Goal: Task Accomplishment & Management: Use online tool/utility

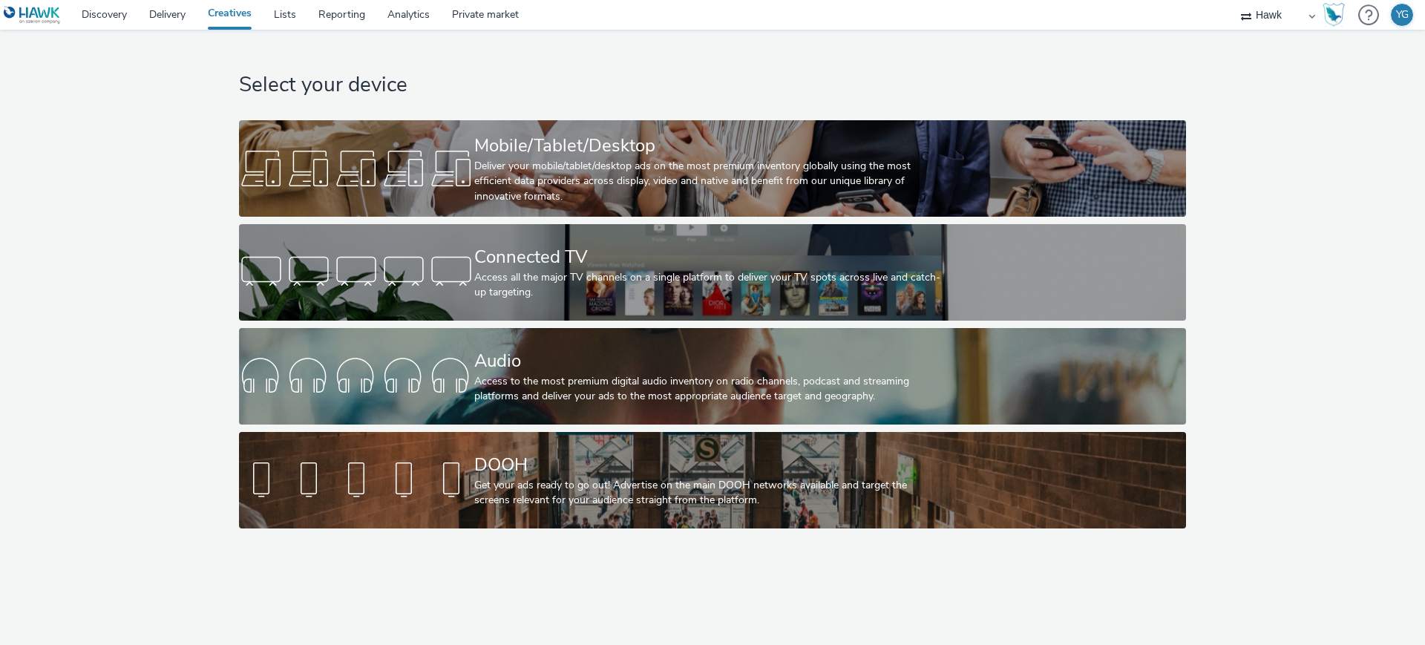
select select "11a7df10-284f-415c-b52a-427acf4c31ae"
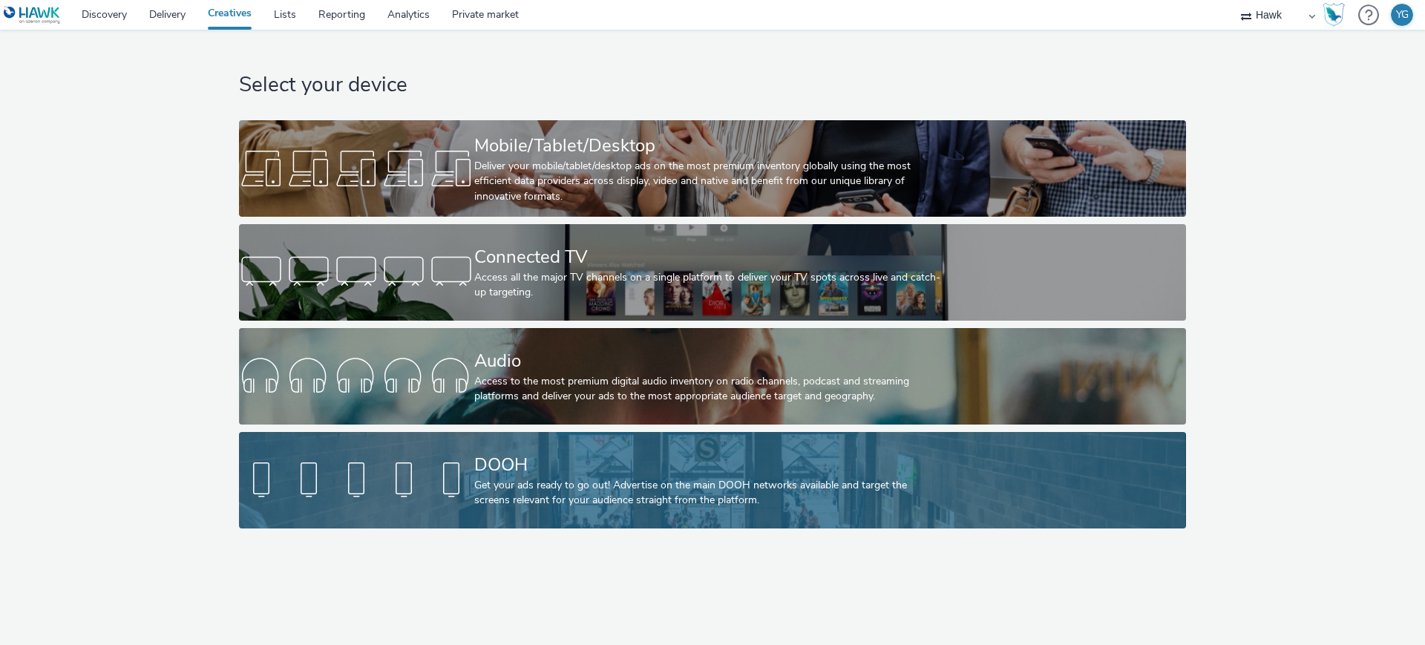
click at [593, 487] on div "Get your ads ready to go out! Advertise on the main DOOH networks available and…" at bounding box center [709, 493] width 471 height 30
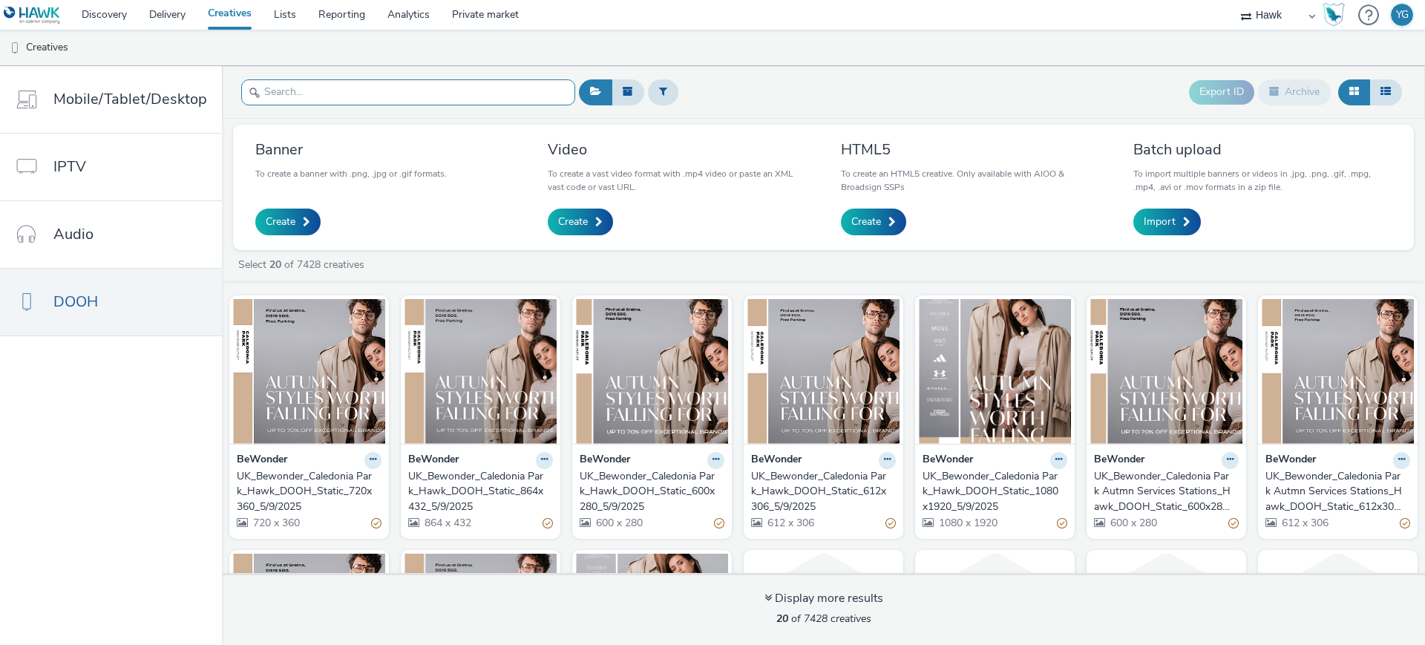
click at [367, 91] on input "text" at bounding box center [408, 92] width 334 height 26
paste input "UK_Bewonder_Caledonia Park_Hawk_DOOH_Static_1080x1920_5/9/2025 0%"
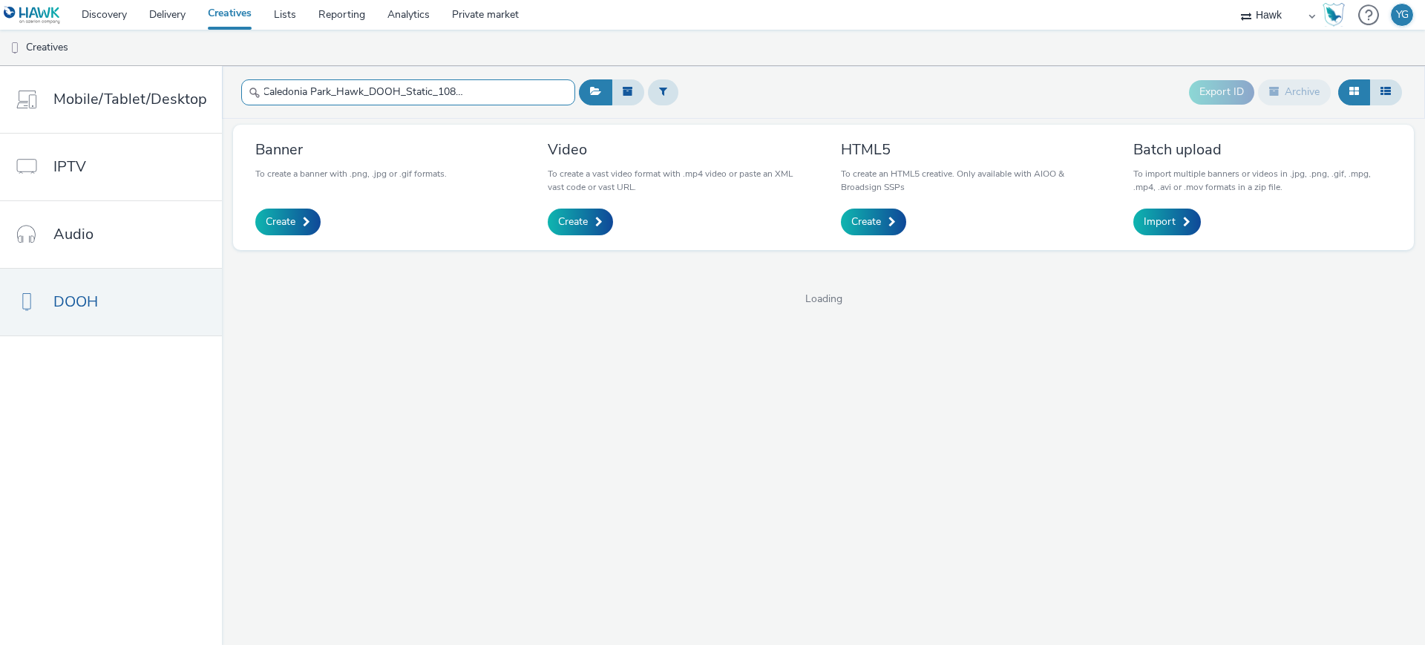
scroll to position [0, 79]
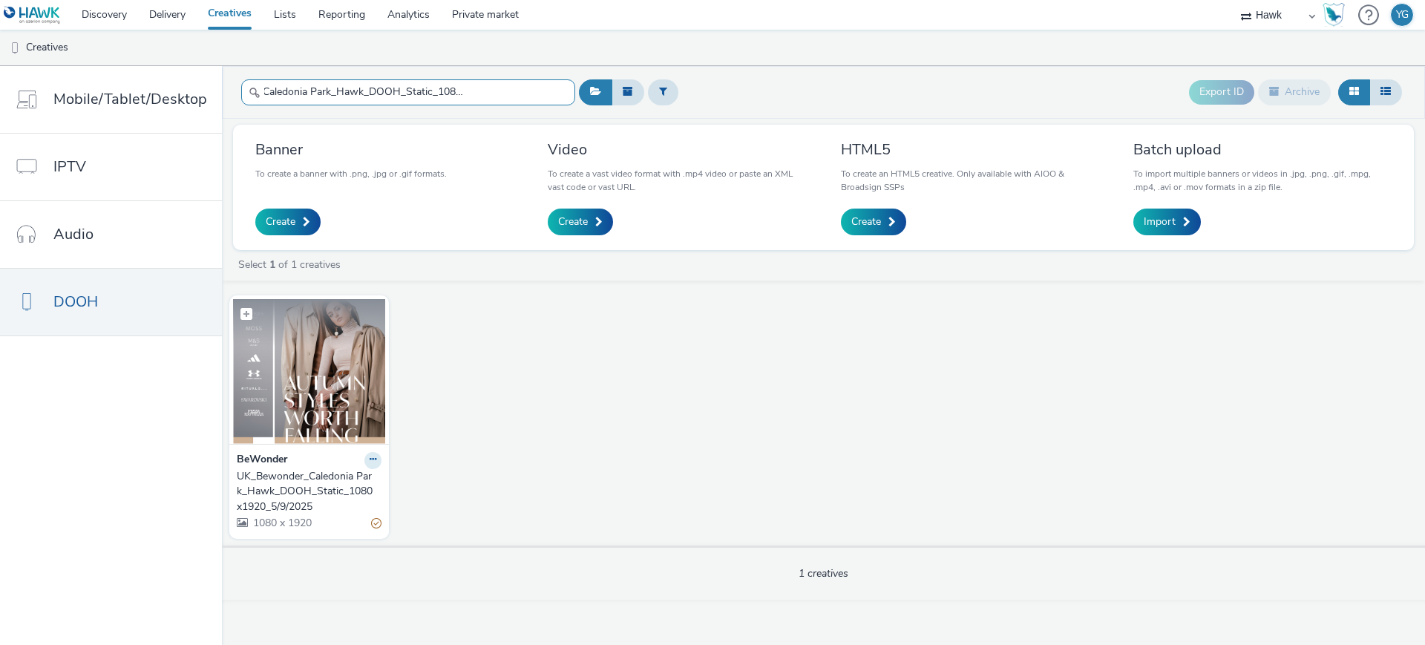
type input "UK_Bewonder_Caledonia Park_Hawk_DOOH_Static_1080x1920_5/9/2025"
click at [355, 384] on img at bounding box center [309, 371] width 152 height 145
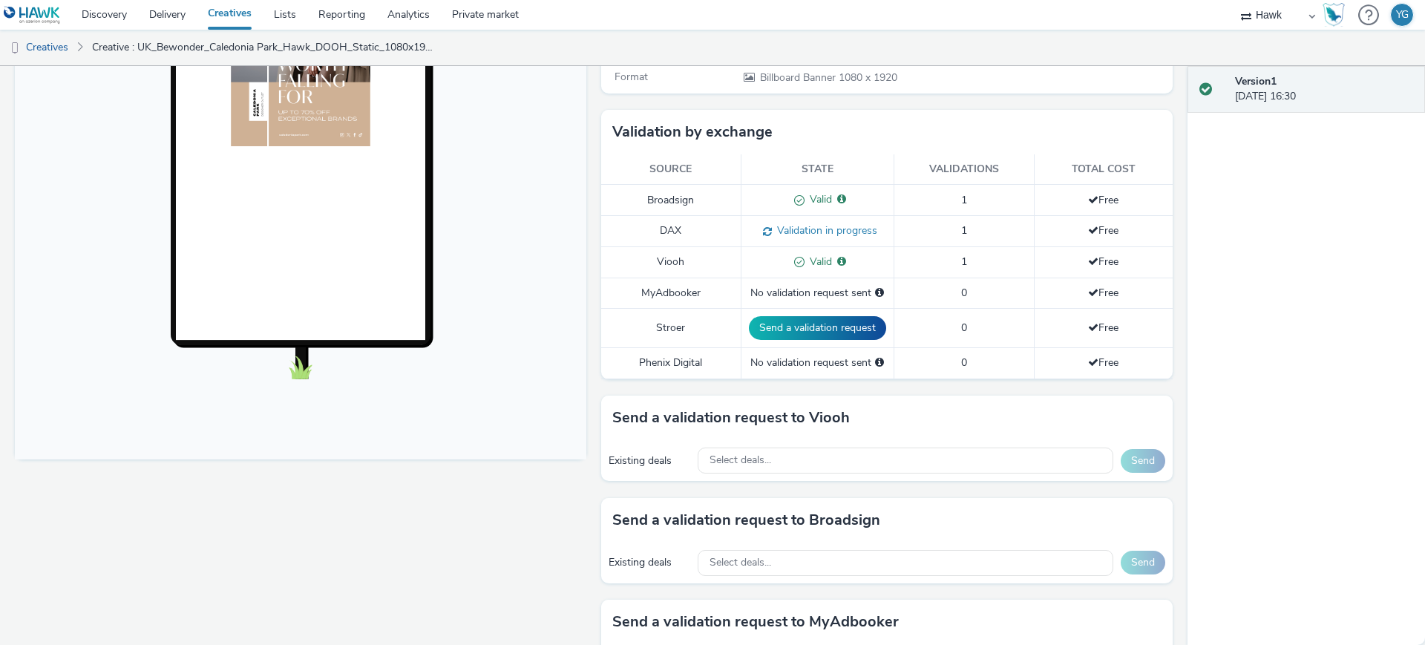
scroll to position [464, 0]
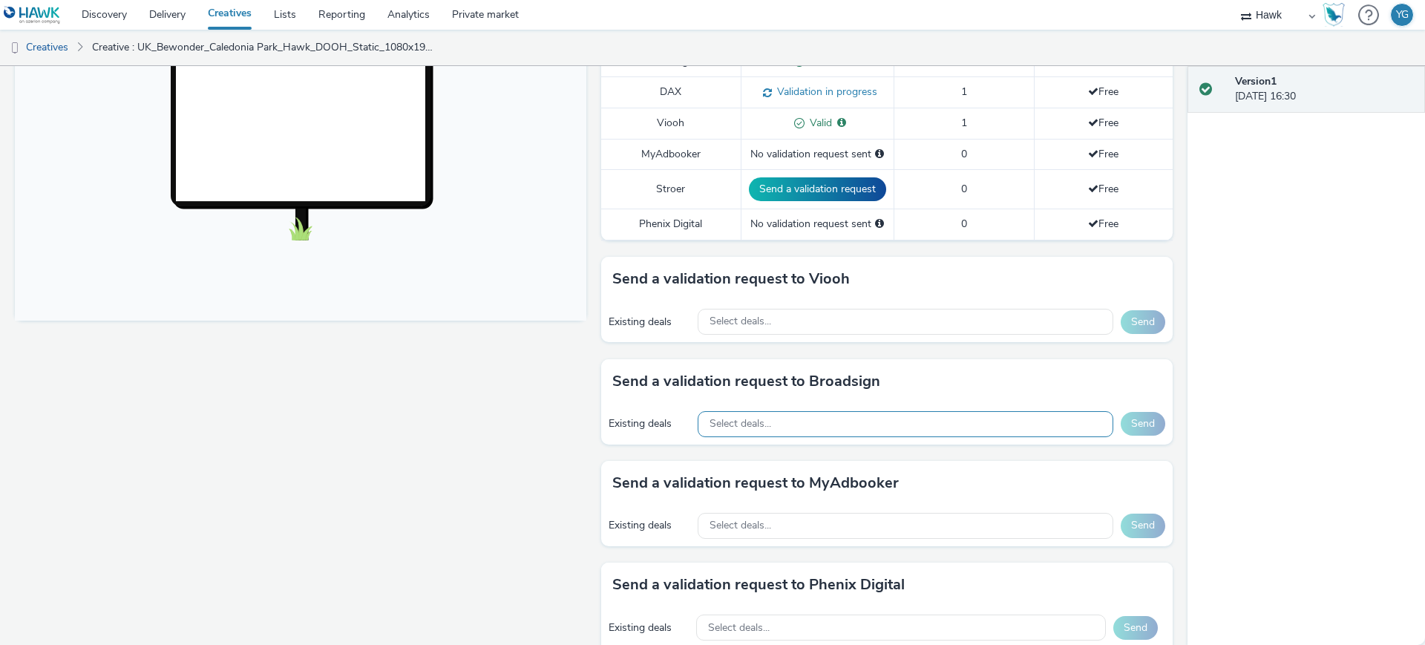
click at [801, 427] on div "Select deals..." at bounding box center [906, 424] width 416 height 26
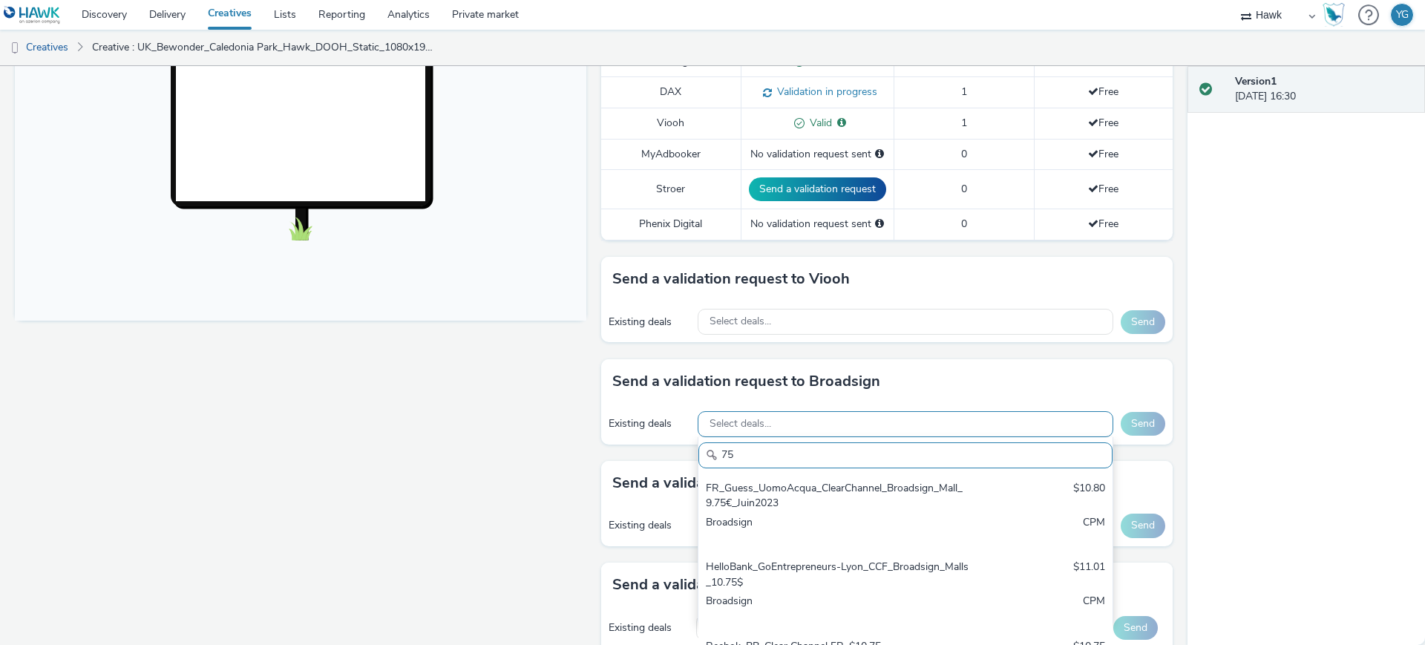
type input "7"
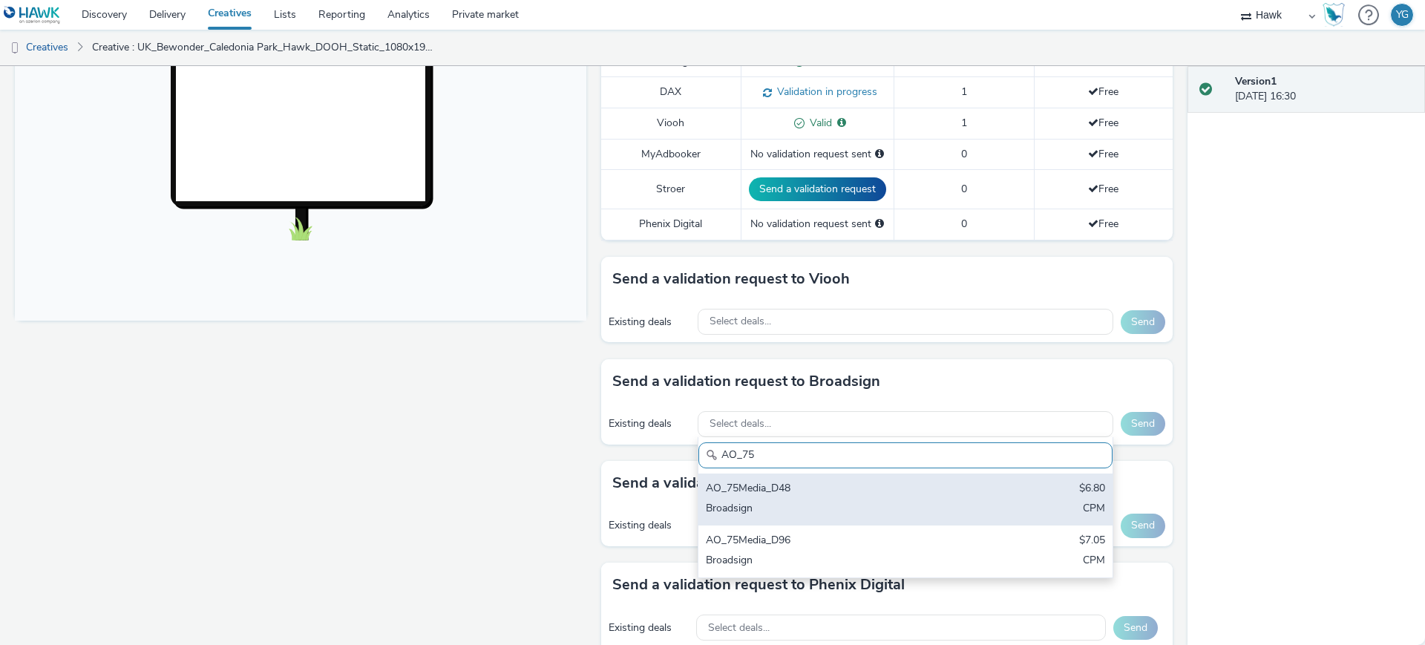
type input "AO_75"
click at [801, 483] on div "AO_75Media_D48" at bounding box center [838, 489] width 264 height 17
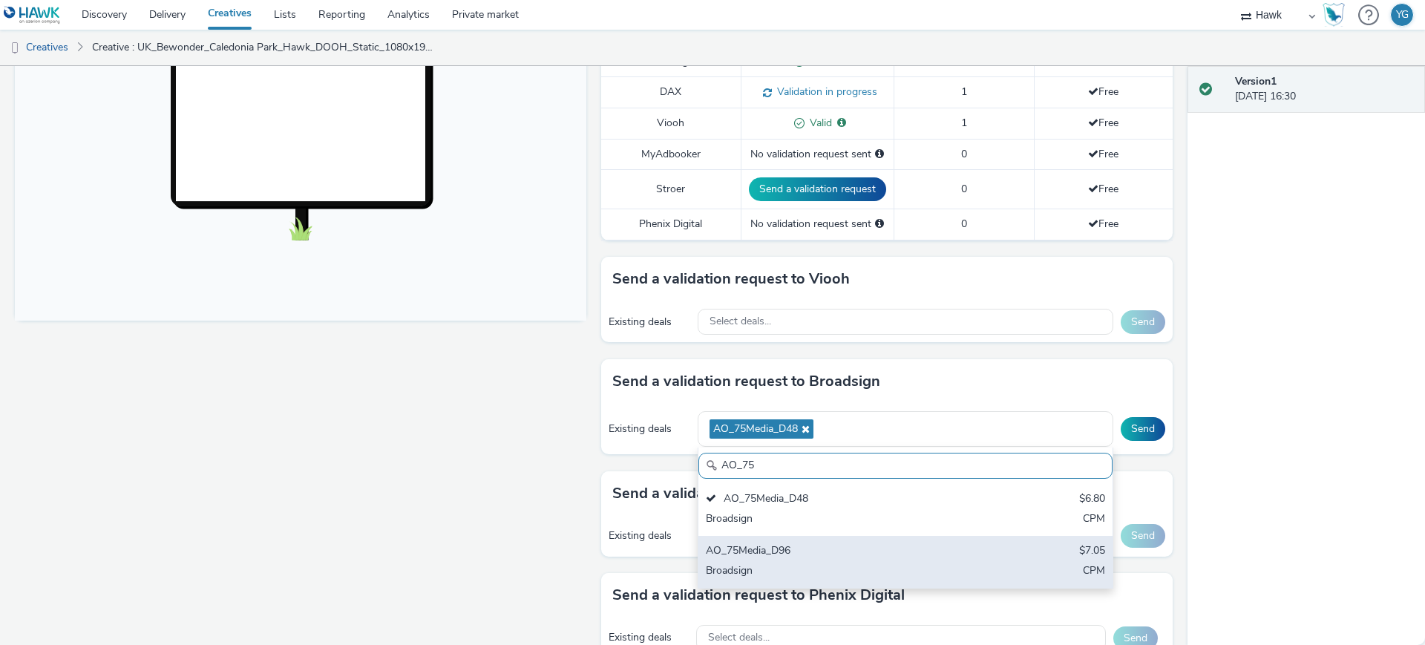
click at [796, 552] on div "AO_75Media_D96" at bounding box center [838, 551] width 264 height 17
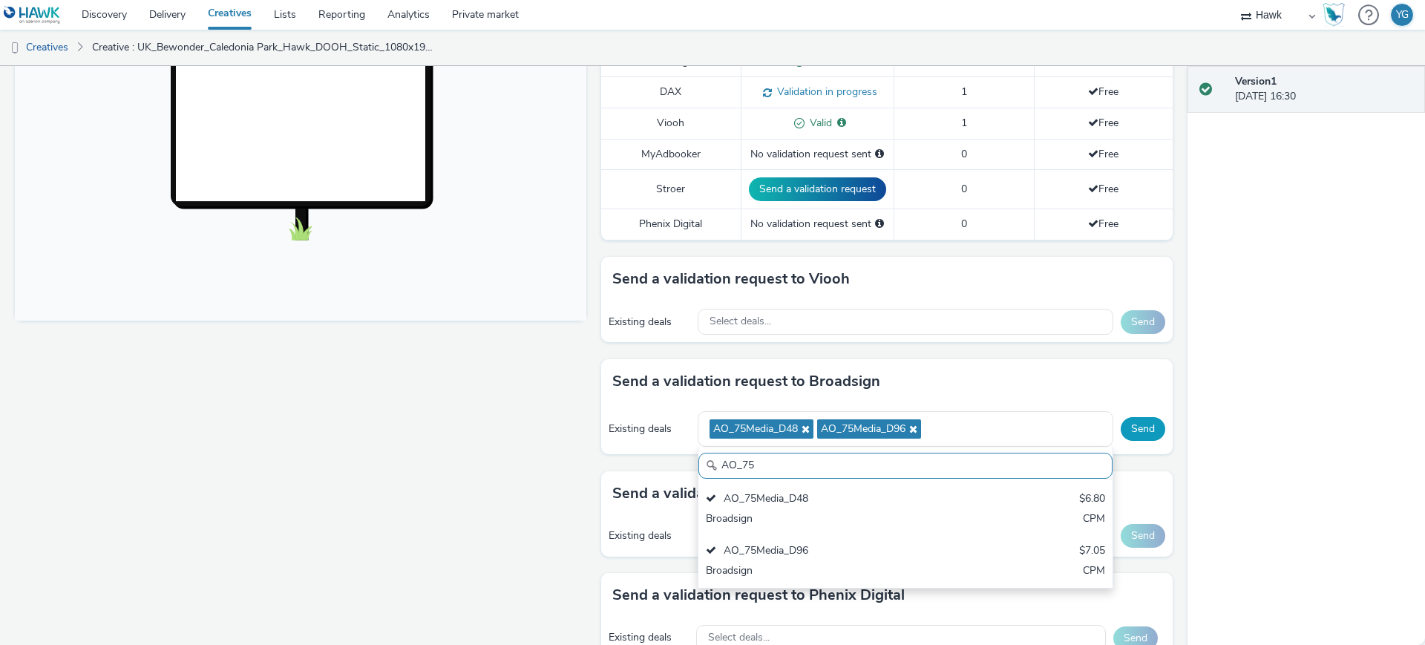
click at [1140, 434] on button "Send" at bounding box center [1143, 429] width 45 height 24
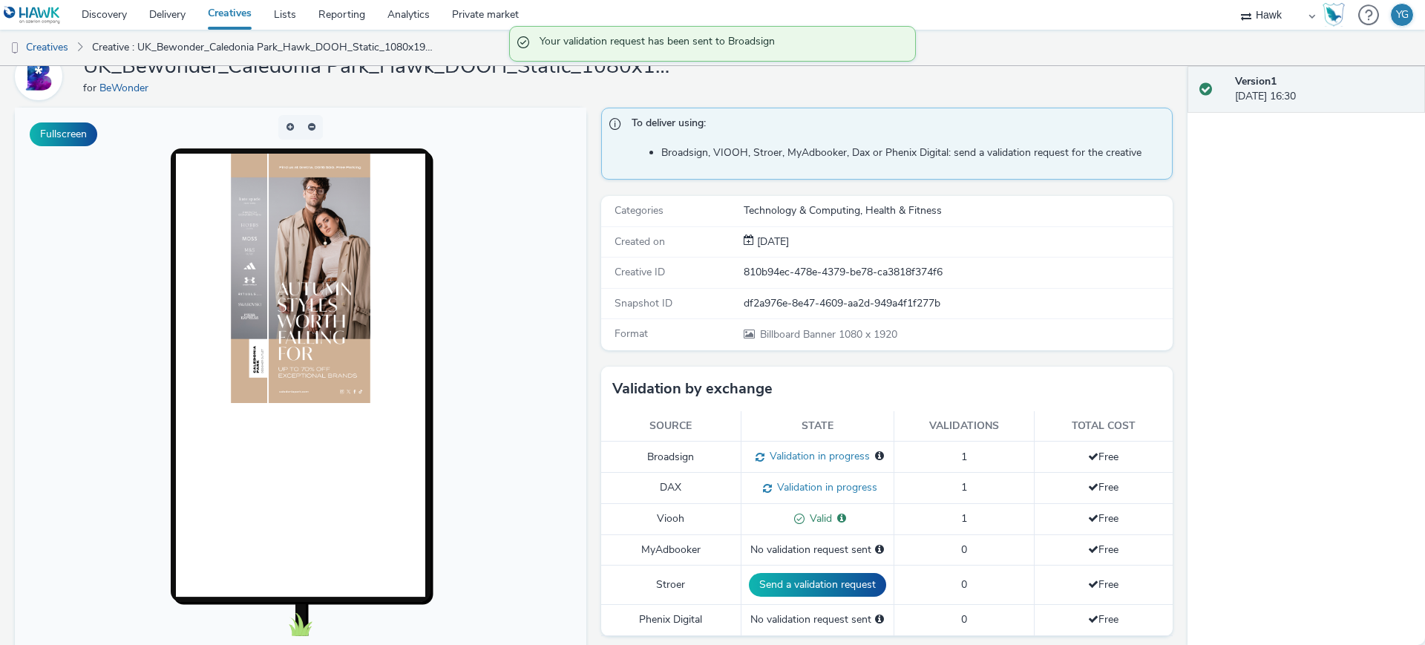
scroll to position [0, 0]
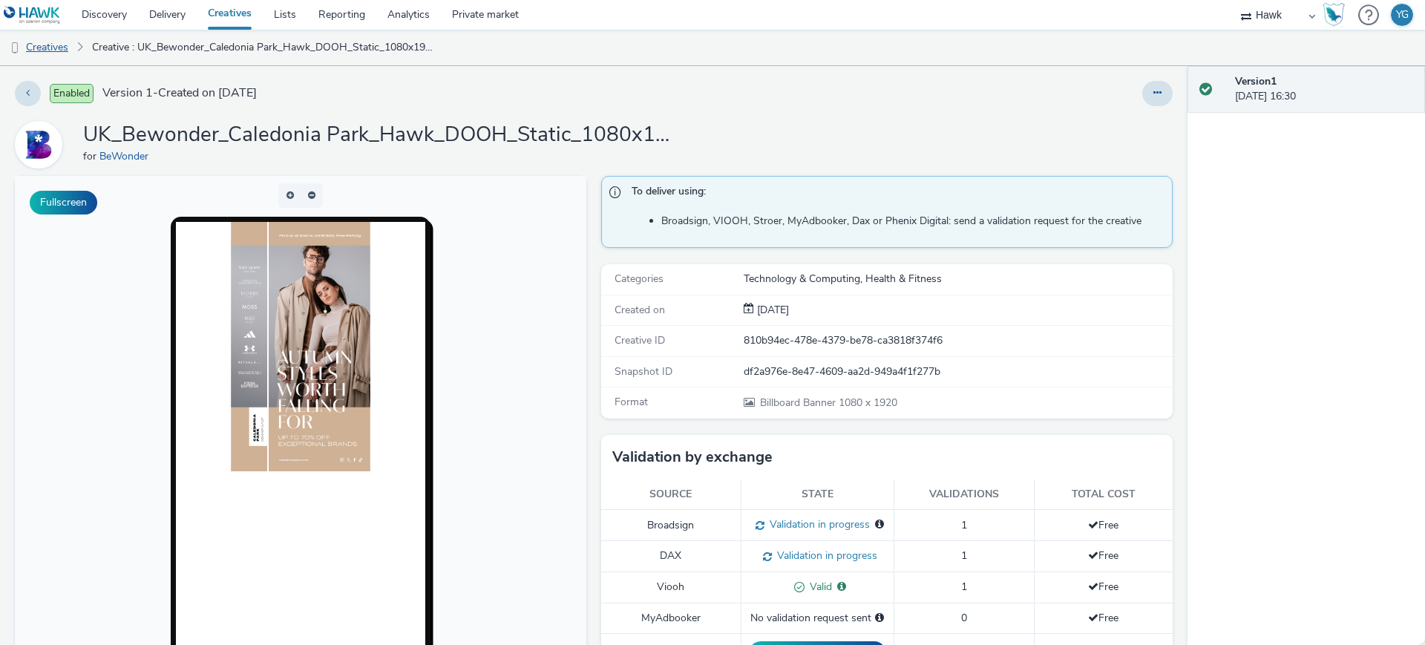
click at [60, 50] on link "Creatives" at bounding box center [38, 48] width 76 height 36
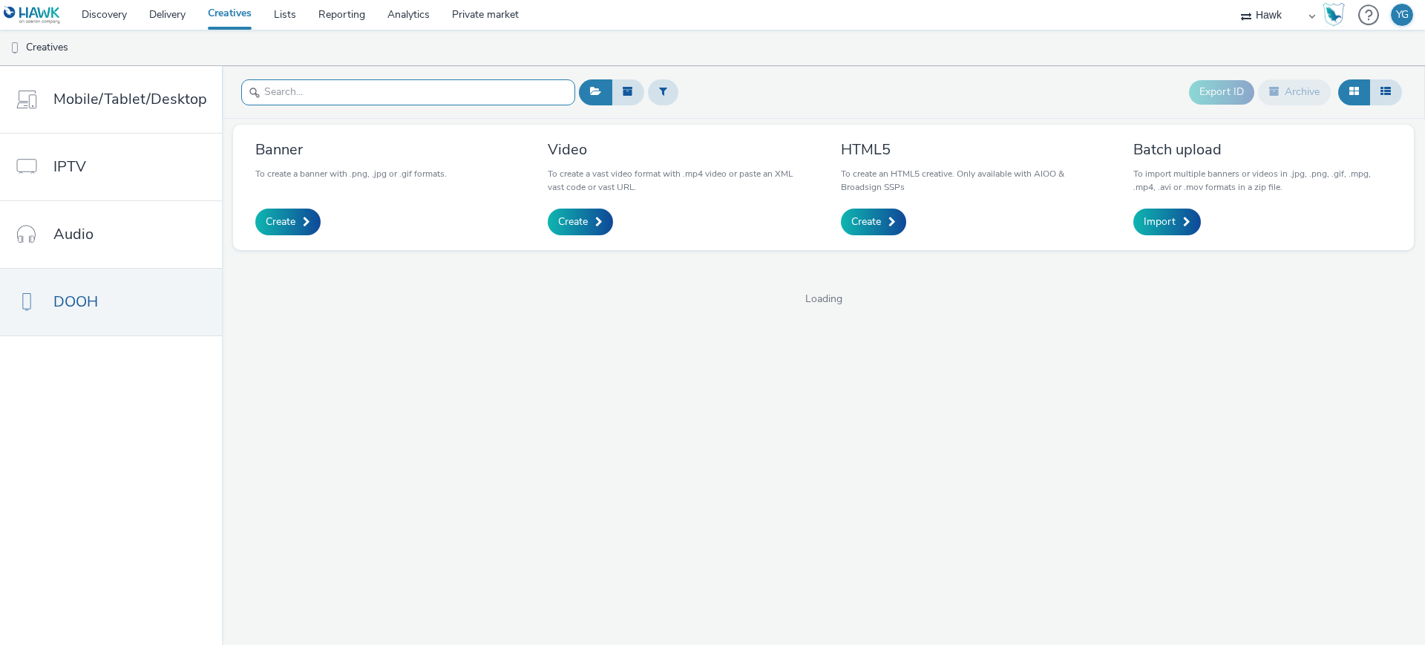
click at [449, 79] on input "text" at bounding box center [408, 92] width 334 height 26
paste input "UK_Bewonder_Caledonia Park_Hawk_DOOH_Static_600x280_5/9/2025"
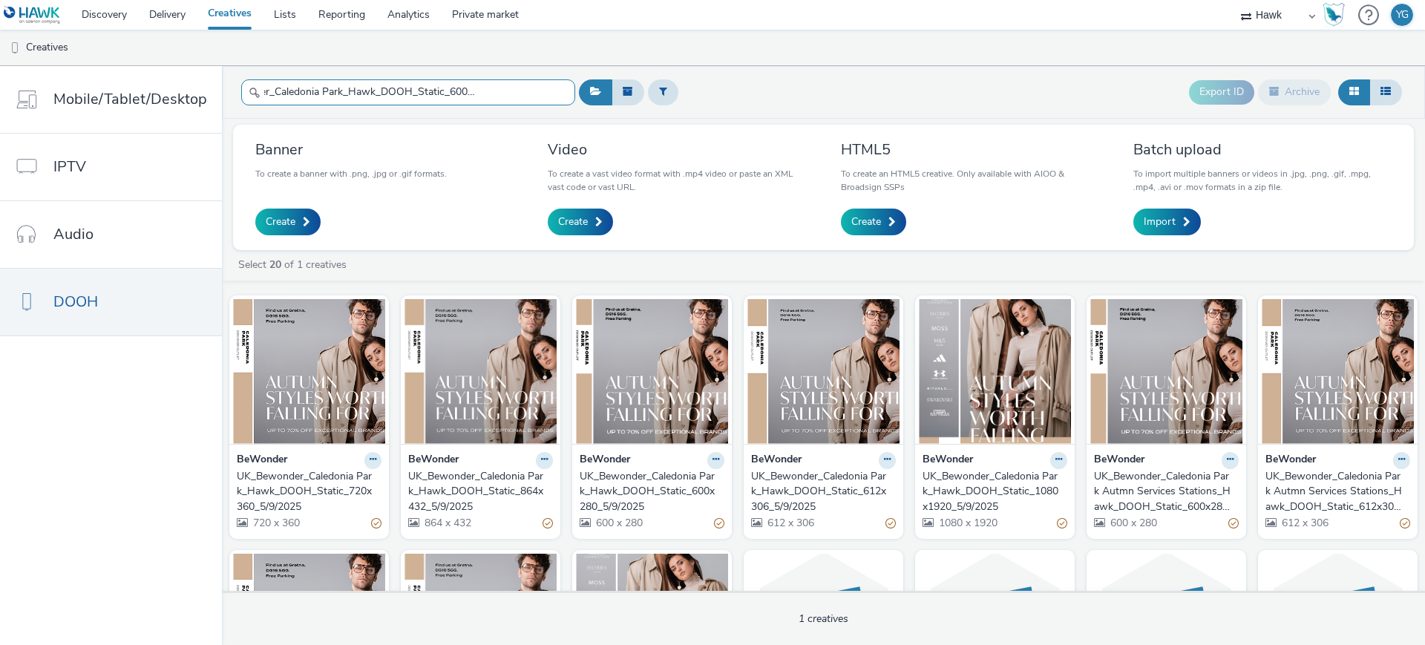
click at [551, 88] on input "UK_Bewonder_Caledonia Park_Hawk_DOOH_Static_600x280_5/9/2025" at bounding box center [408, 92] width 334 height 26
click at [535, 91] on input "UK_Bewonder_Caledonia Park_Hawk_DOOH_Static_600x280_5/9/2025" at bounding box center [408, 92] width 334 height 26
drag, startPoint x: 543, startPoint y: 92, endPoint x: 220, endPoint y: 92, distance: 322.9
click at [222, 92] on header "UK_Bewonder_Caledonia Park_Hawk_DOOH_Static_600x280_5/9/2025 Export ID Archive" at bounding box center [823, 92] width 1203 height 53
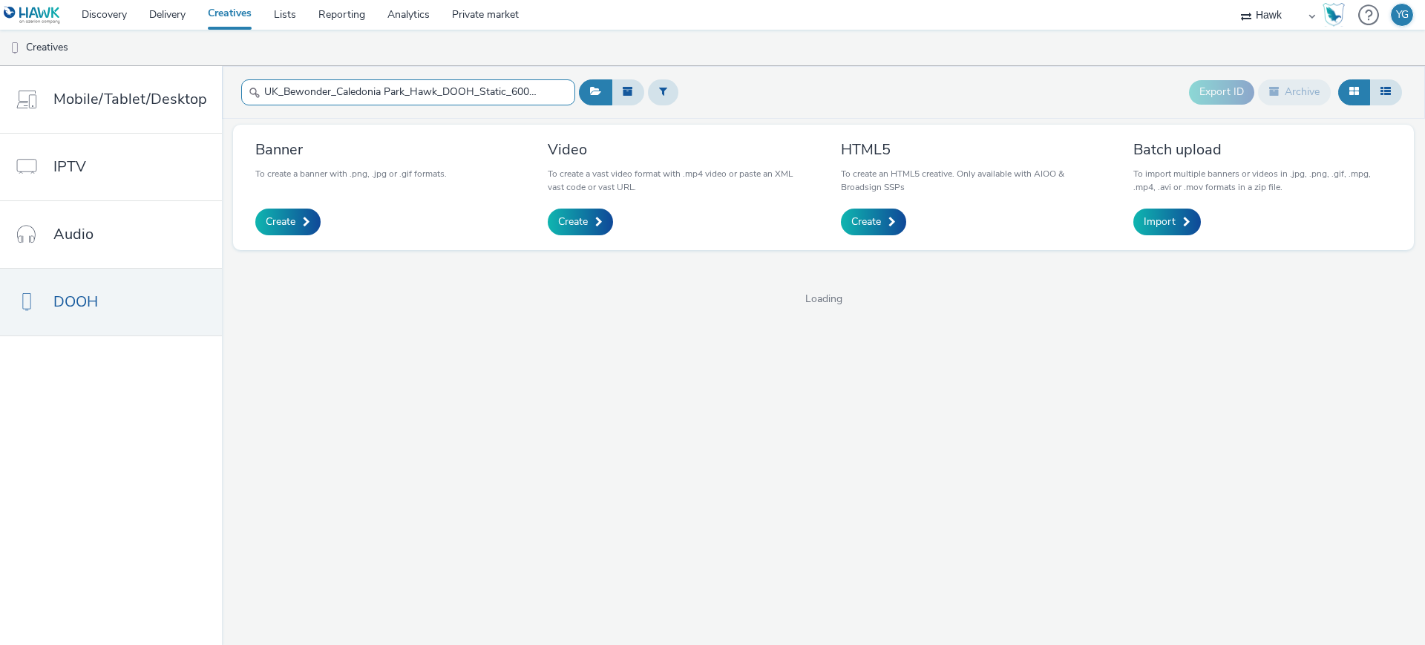
type input "0_5/9/2025"
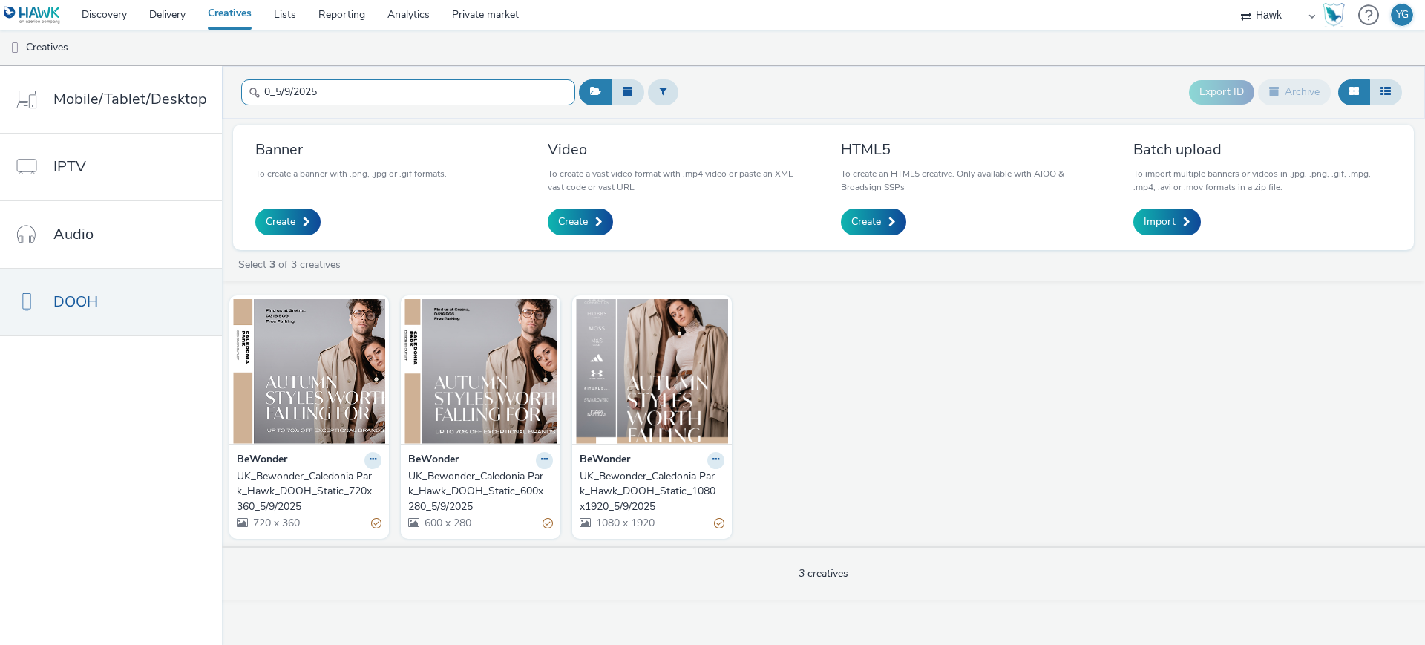
drag, startPoint x: 324, startPoint y: 92, endPoint x: 255, endPoint y: 92, distance: 69.0
click at [255, 92] on div "0_5/9/2025" at bounding box center [408, 92] width 334 height 36
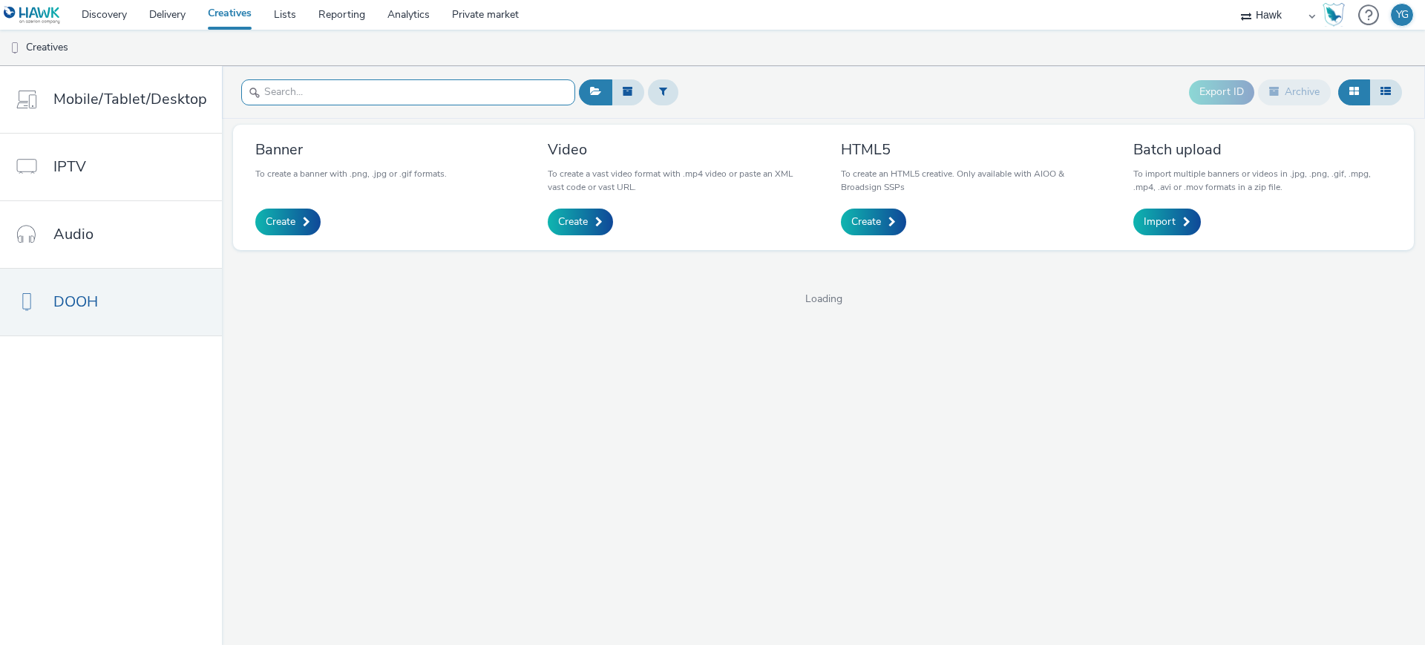
paste input "UK_Bewonder_Caledonia Park_Hawk_DOOH_Static_600x280_5/9/2025"
type input "UK_Bewonder_Caledonia Park_Hawk_DOOH_Static_600x280_5/9/2025"
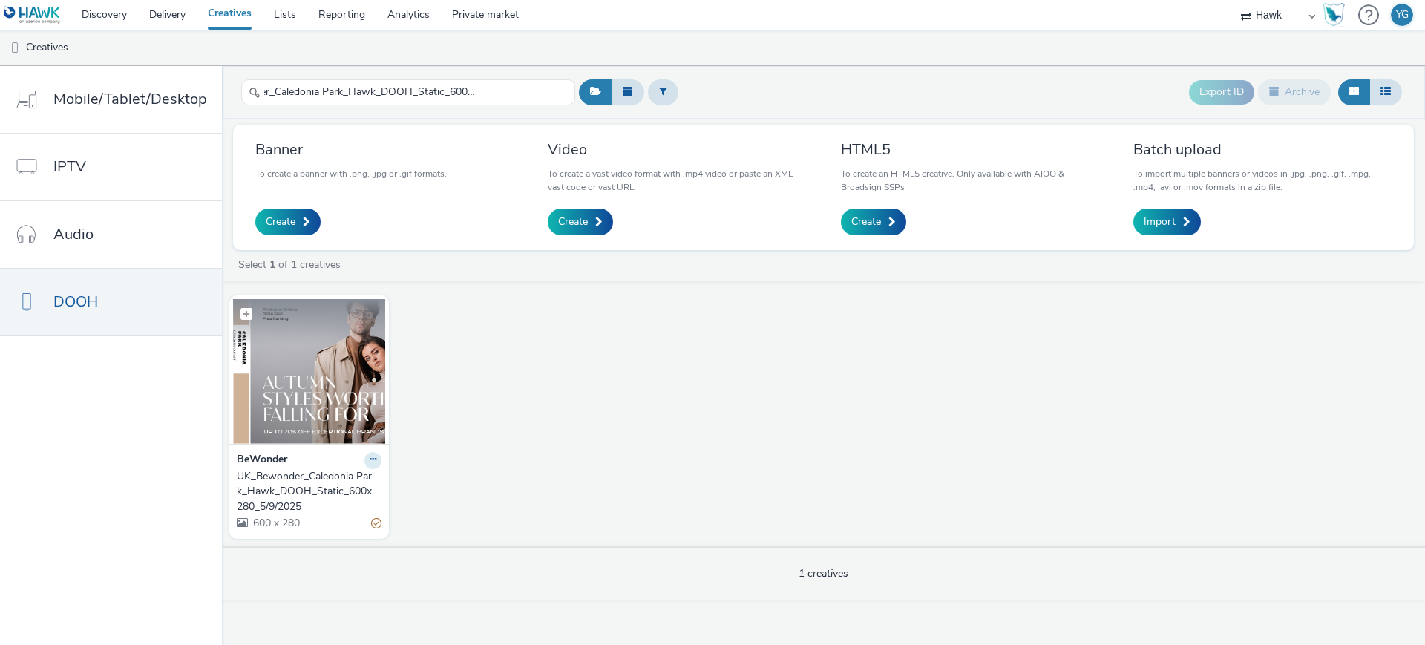
click at [287, 400] on img at bounding box center [309, 371] width 152 height 145
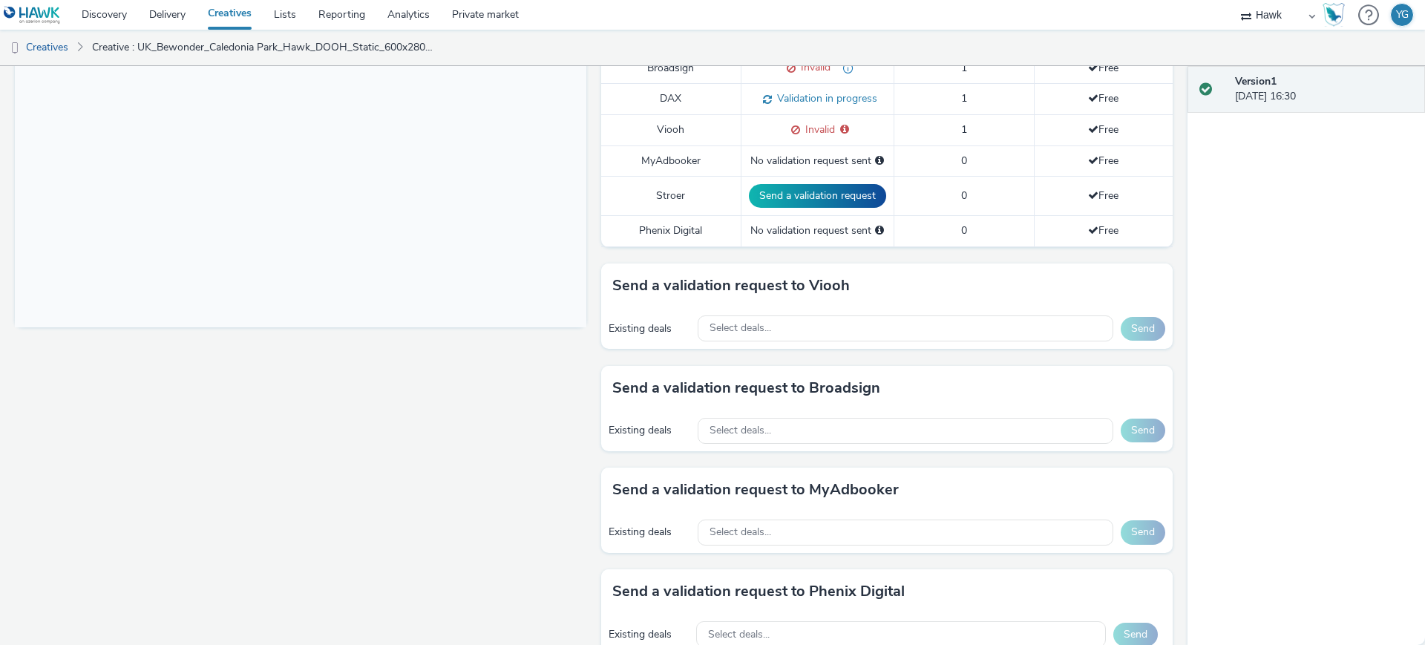
scroll to position [464, 0]
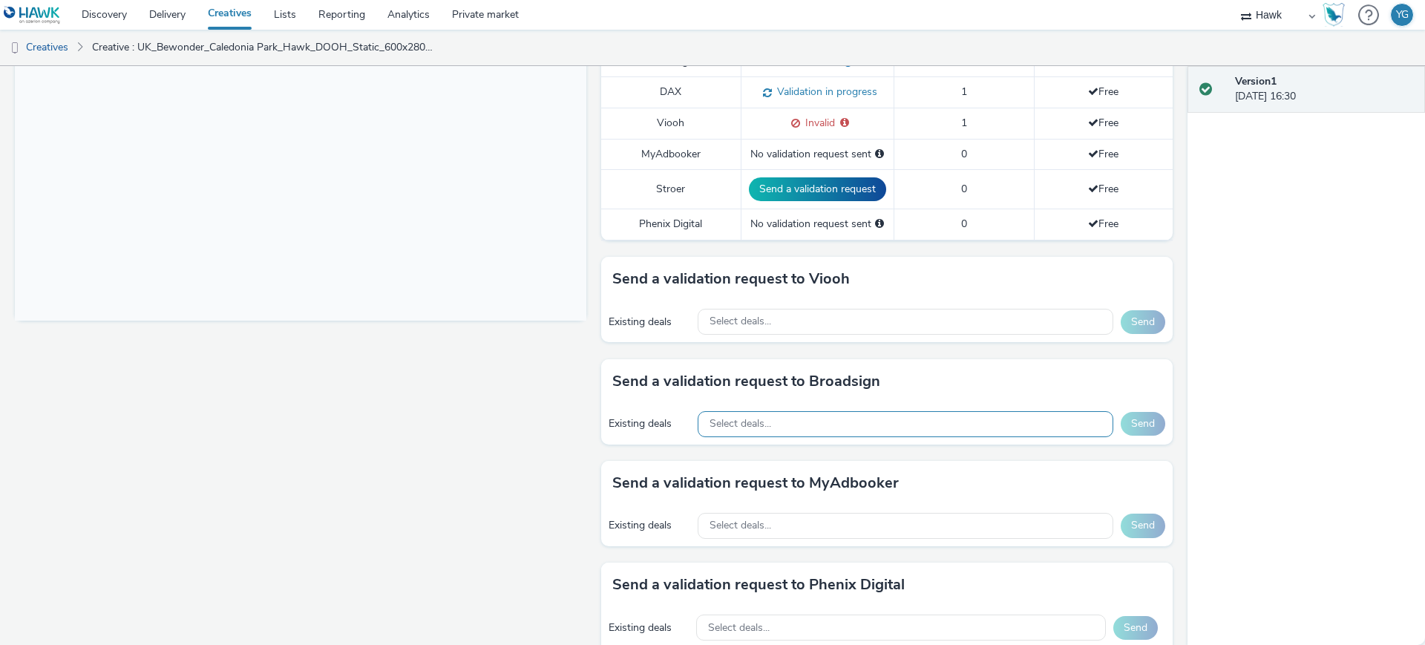
click at [817, 428] on div "Select deals..." at bounding box center [906, 424] width 416 height 26
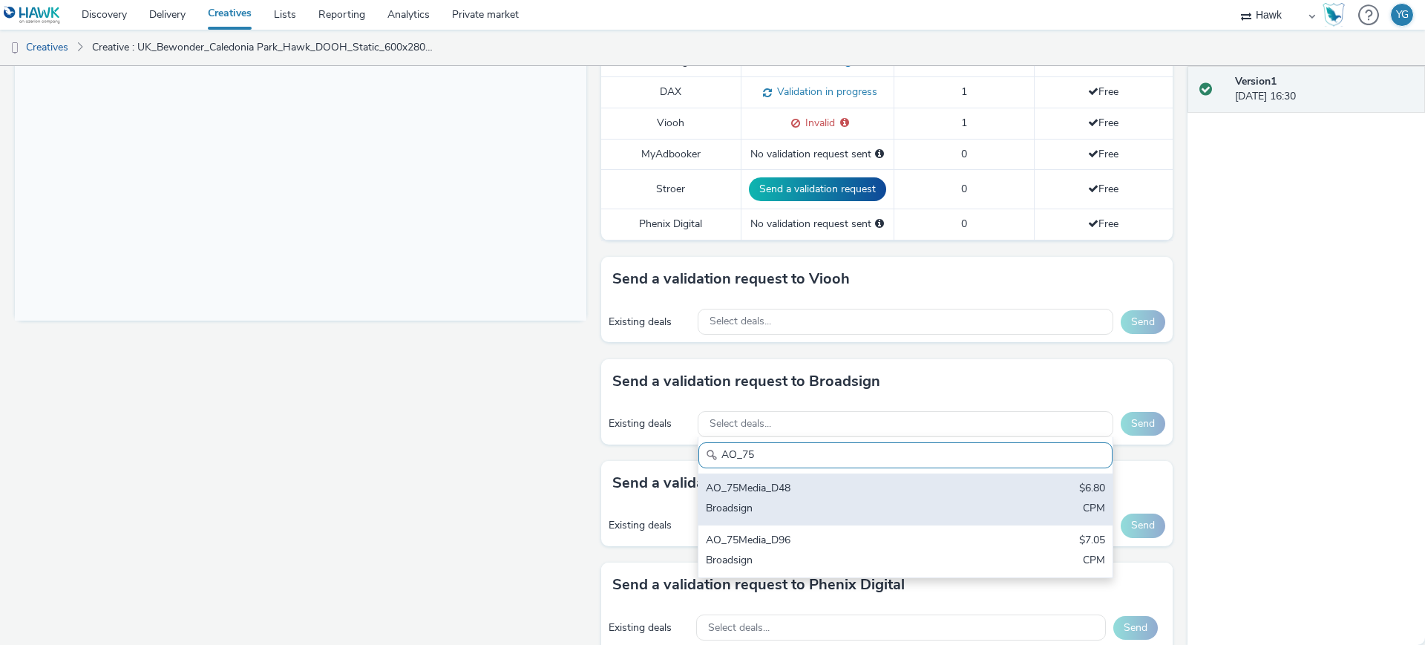
type input "AO_75"
click at [836, 495] on div "AO_75Media_D48" at bounding box center [838, 489] width 264 height 17
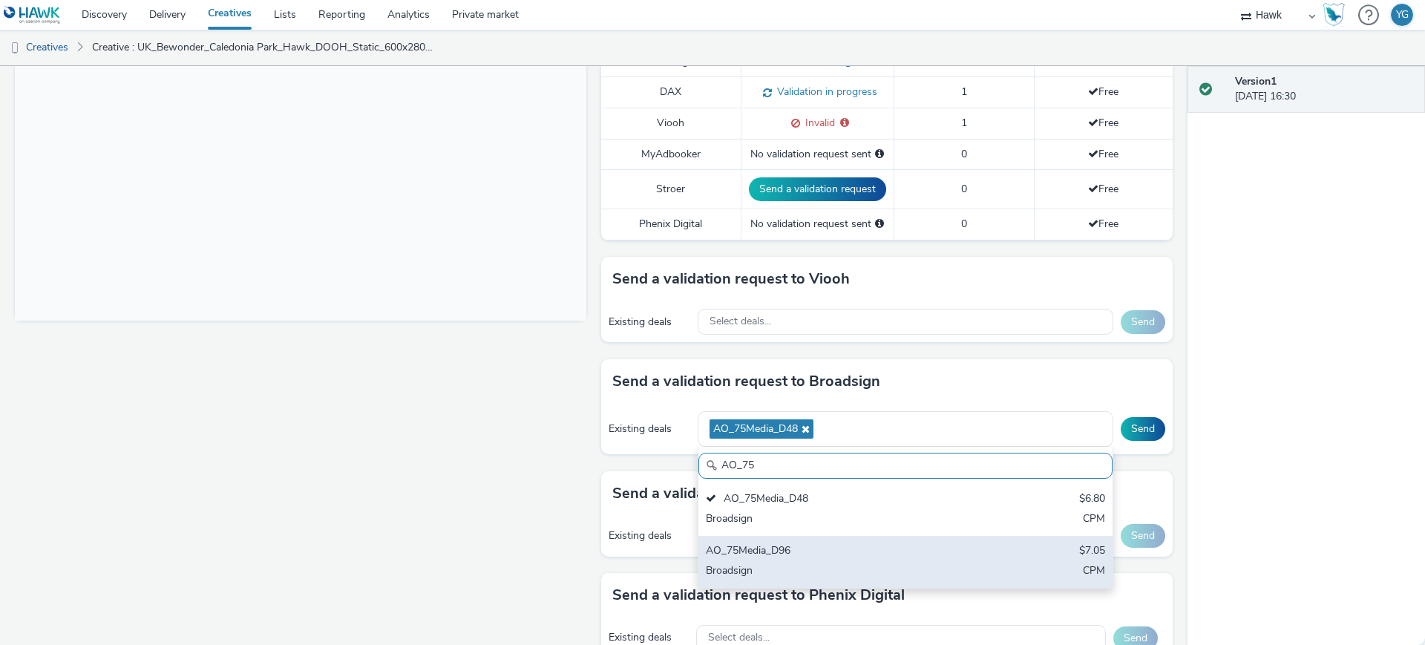
click at [831, 547] on div "AO_75Media_D96" at bounding box center [838, 551] width 264 height 17
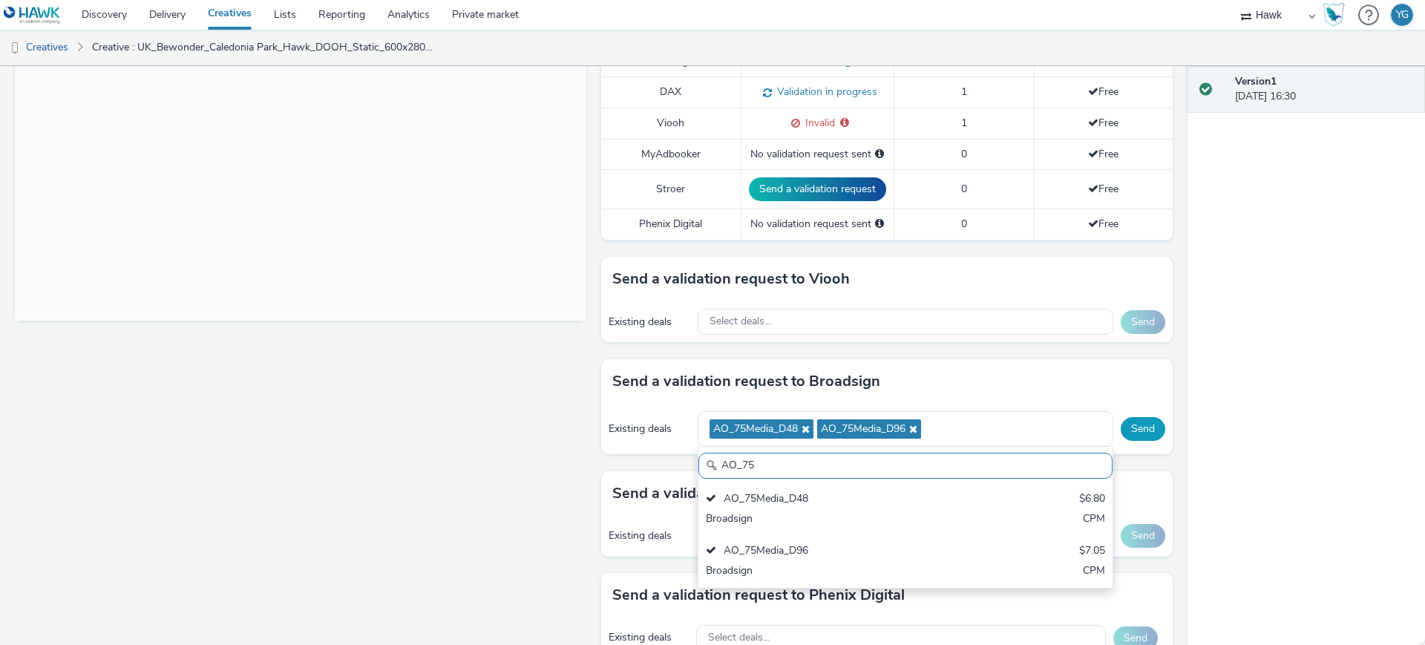
click at [1132, 425] on button "Send" at bounding box center [1143, 429] width 45 height 24
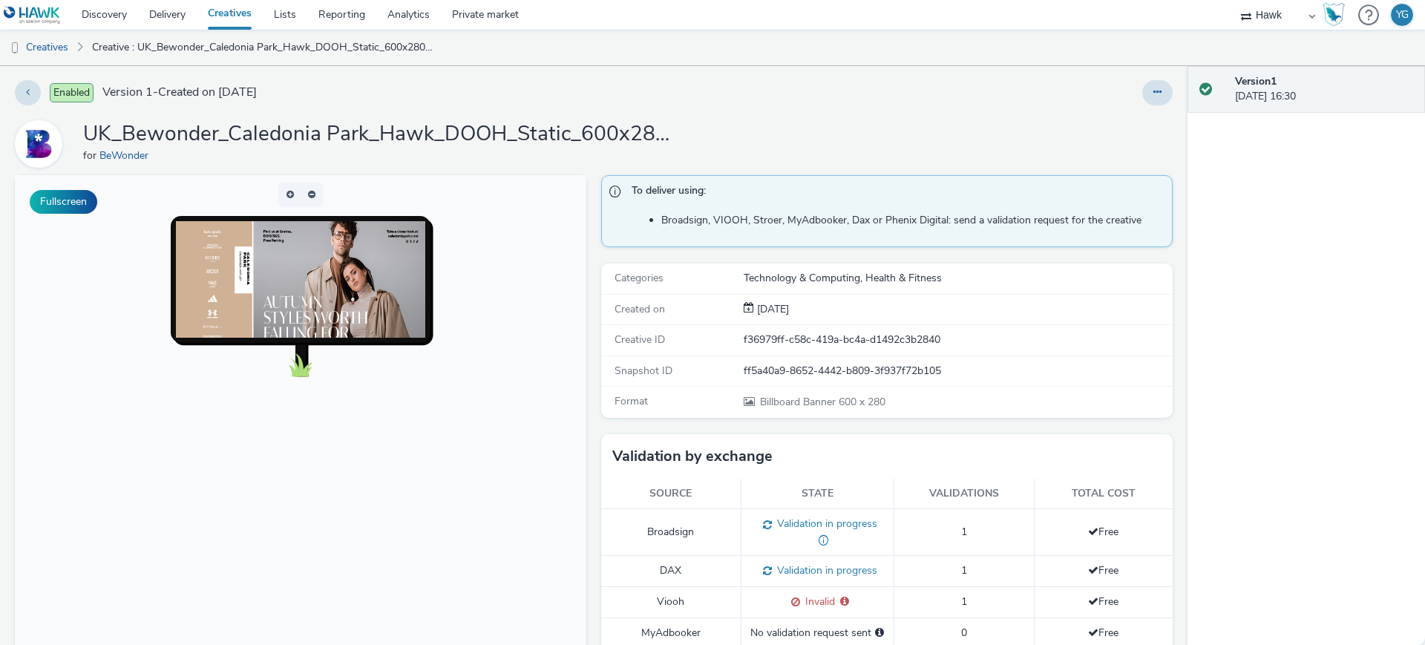
scroll to position [0, 0]
click at [61, 45] on link "Creatives" at bounding box center [38, 48] width 76 height 36
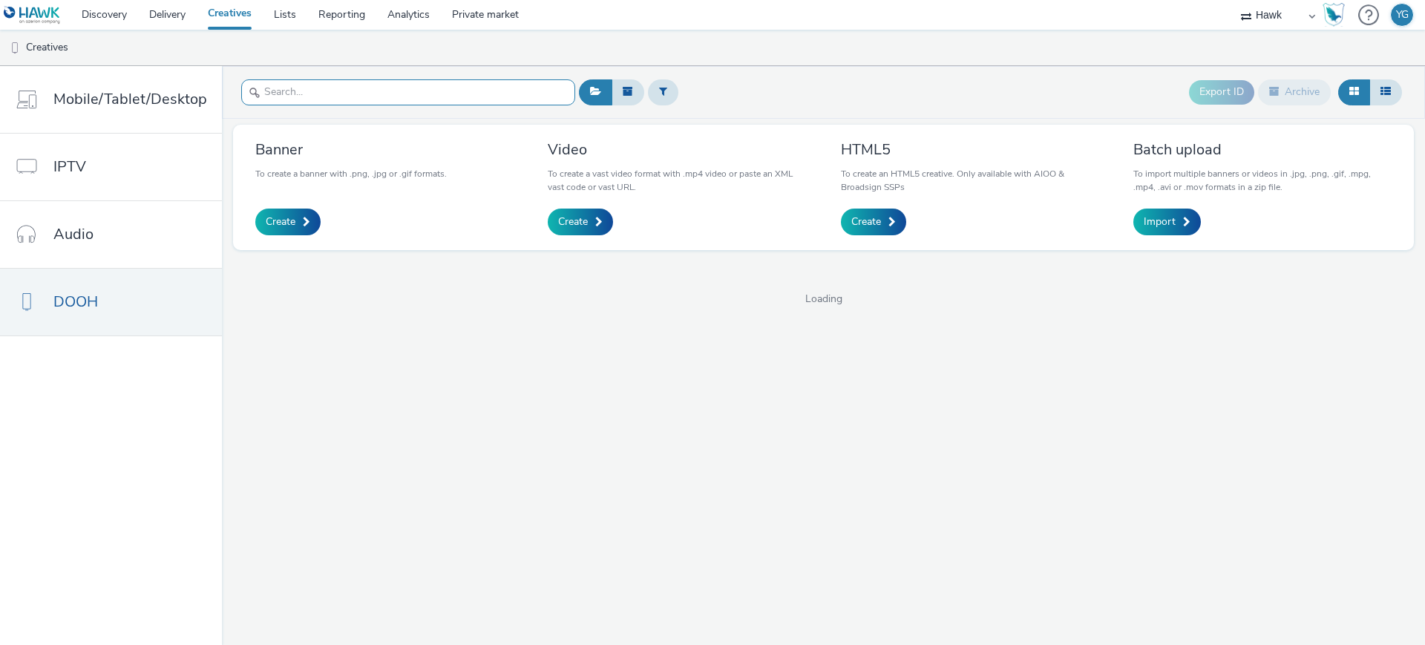
click at [327, 96] on input "text" at bounding box center [408, 92] width 334 height 26
paste input "UK_Bewonder_Caledonia Park_Hawk_DOOH_Static_612x306_5/9/2025"
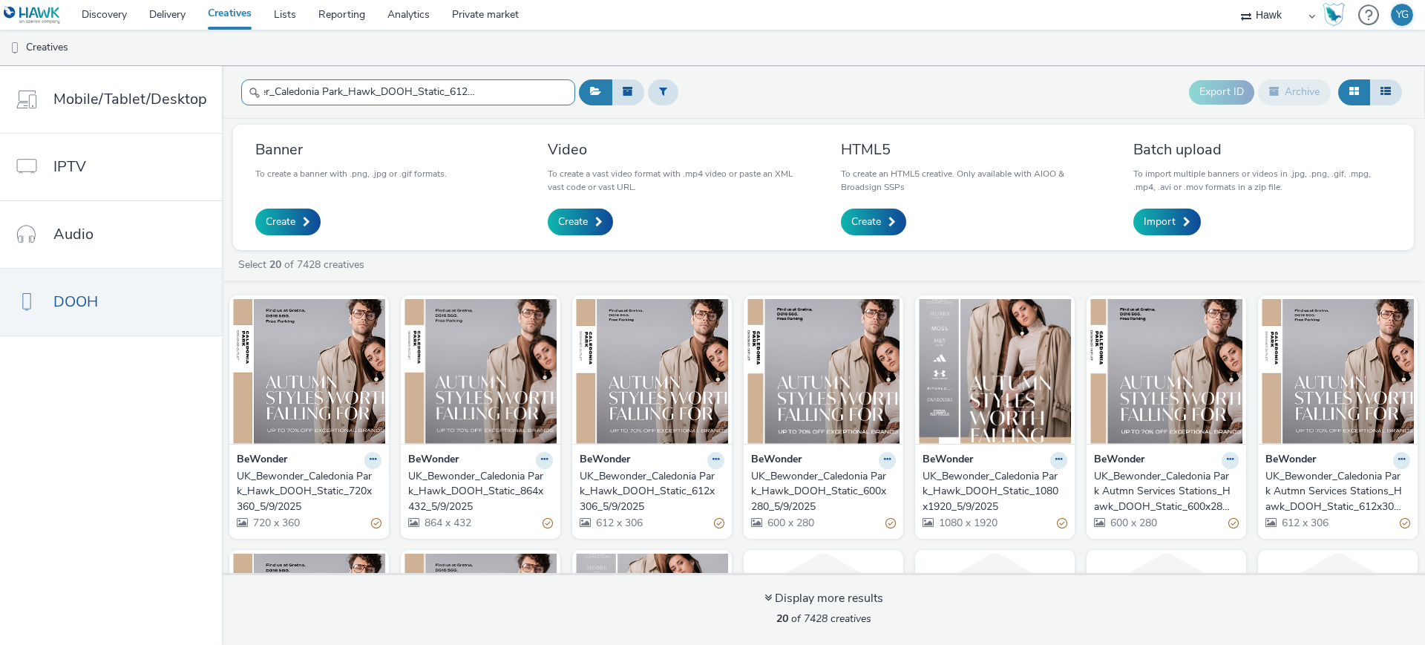
type input "UK_Bewonder_Caledonia Park_Hawk_DOOH_Static_612x306_5/9/2025"
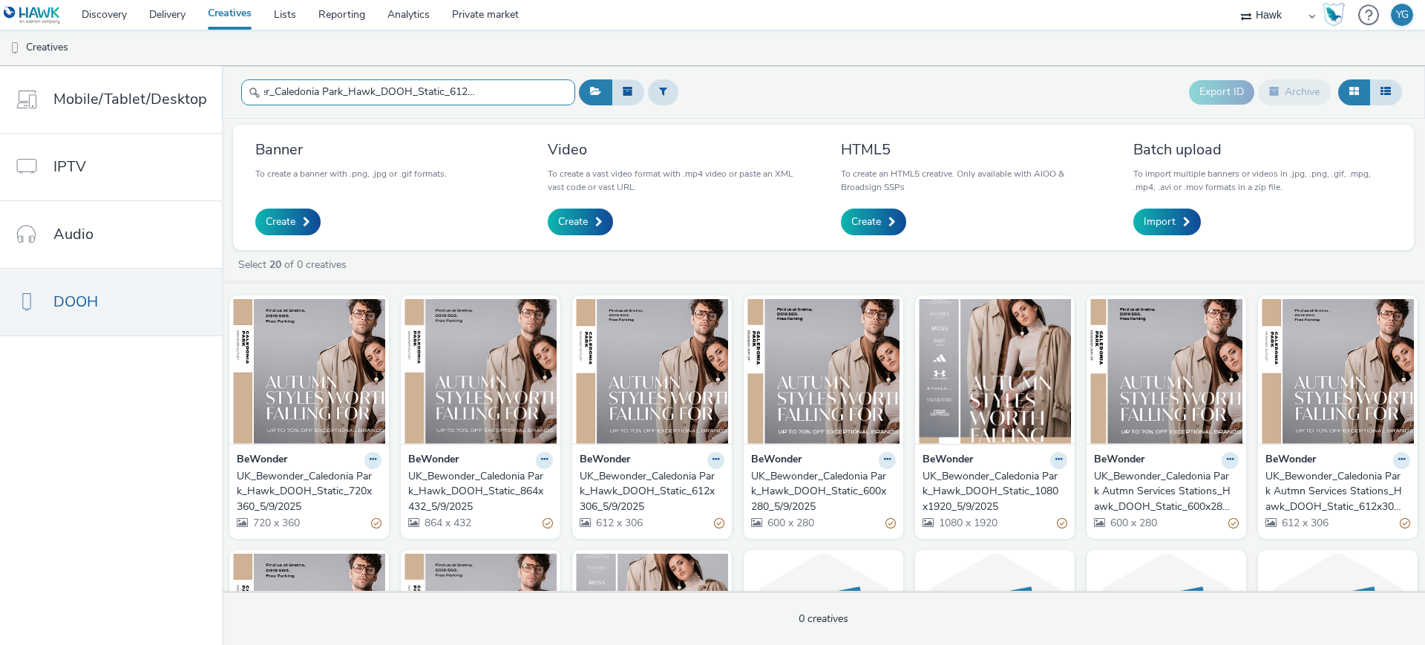
click at [540, 89] on input "UK_Bewonder_Caledonia Park_Hawk_DOOH_Static_612x306_5/9/2025" at bounding box center [408, 92] width 334 height 26
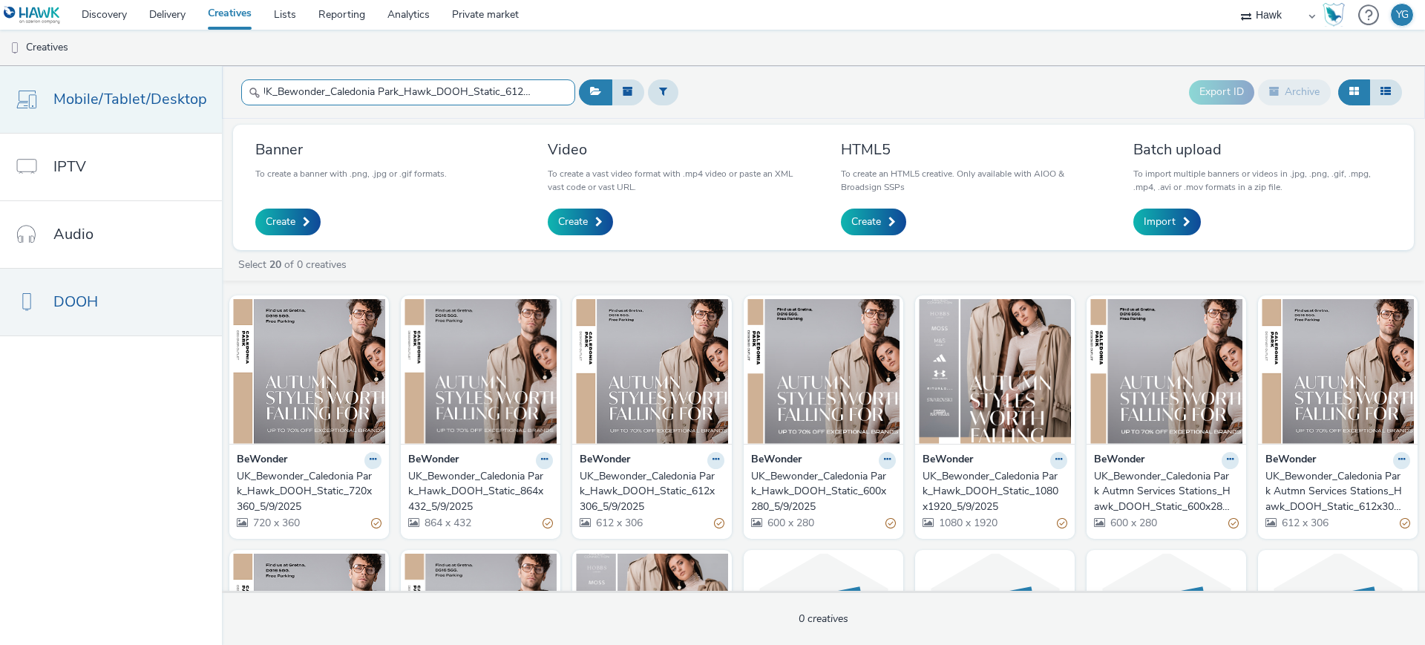
scroll to position [0, 0]
drag, startPoint x: 541, startPoint y: 89, endPoint x: 206, endPoint y: 85, distance: 335.6
click at [206, 85] on div "Mobile/Tablet/Desktop IPTV Audio DOOH UK_Bewonder_Caledonia Park_Hawk_DOOH_Stat…" at bounding box center [712, 355] width 1425 height 579
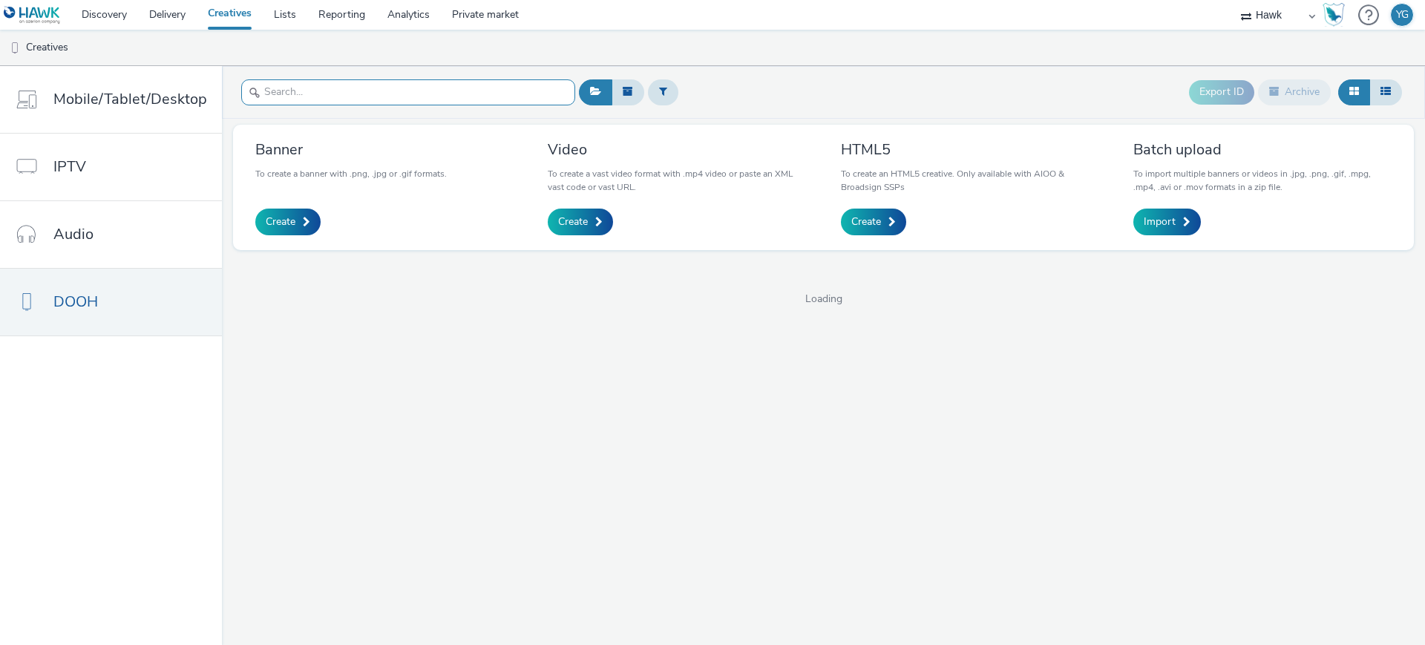
paste input "UK_Bewonder_Caledonia Park_Hawk_DOOH_Static_612x306_5/9/2025"
type input "UK_Bewonder_Caledonia Park_Hawk_DOOH_Static_612x306_5/9/2025"
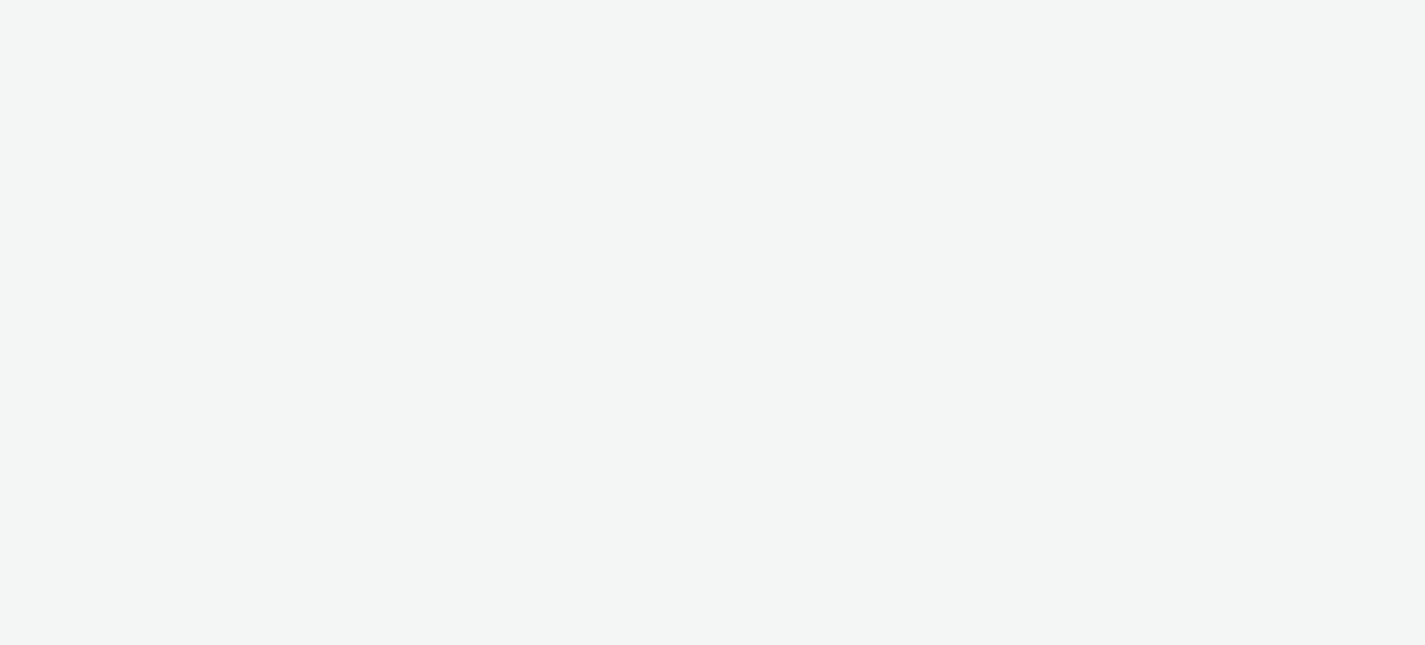
select select "11a7df10-284f-415c-b52a-427acf4c31ae"
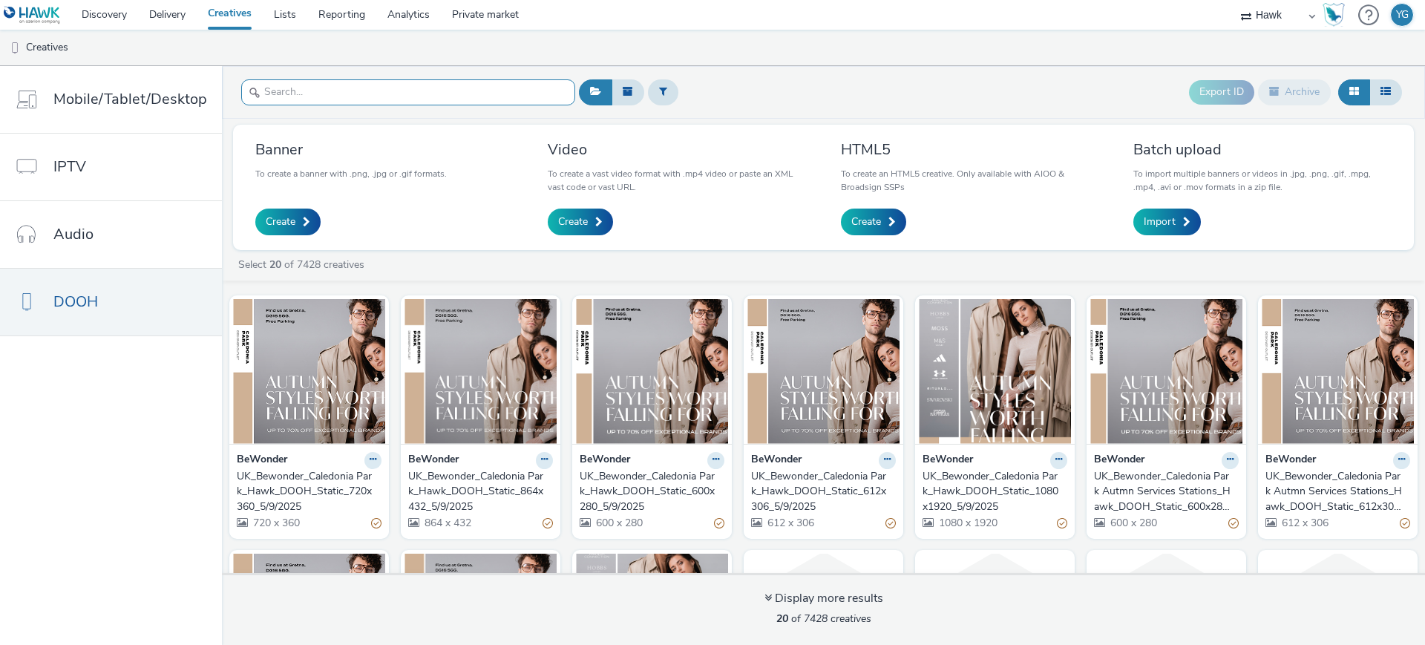
click at [546, 84] on input "text" at bounding box center [408, 92] width 334 height 26
paste input "UK_Bewonder_Caledonia Park_Hawk_DOOH_Static_612x306_5/9/2025"
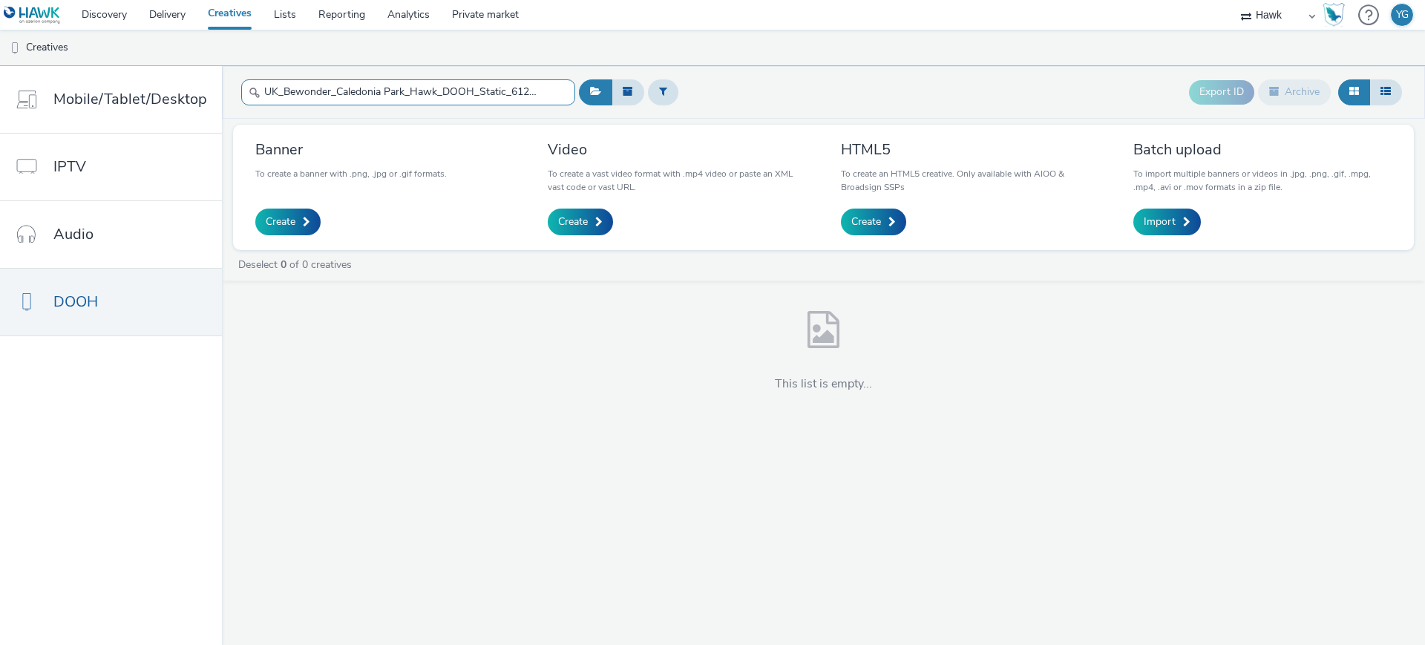
click at [388, 92] on input "UK_Bewonder_Caledonia Park_Hawk_DOOH_Static_612x306_5/9/2025" at bounding box center [408, 92] width 334 height 26
paste input "720x360"
type input "UK_Bewonder_Caledonia Park_Hawk_DOOH_Static_720x360_5/9/2025"
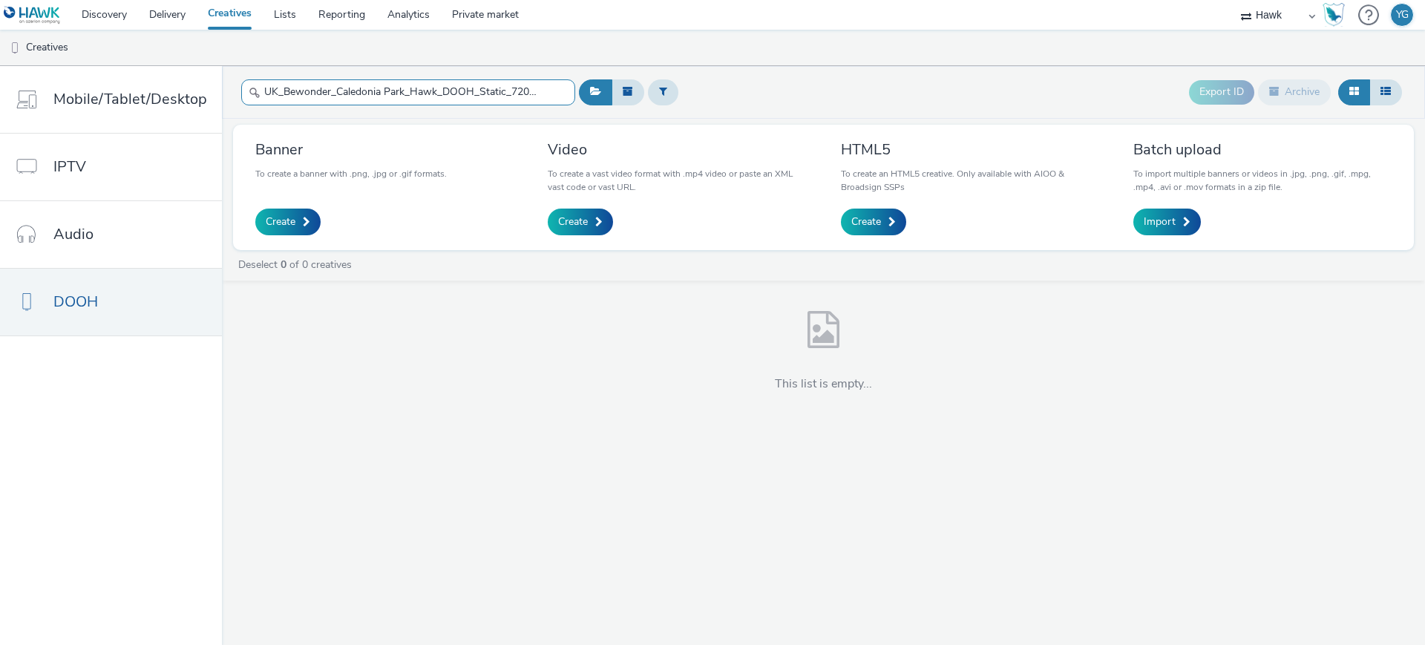
scroll to position [0, 68]
click at [389, 92] on input "UK_Bewonder_Caledonia Park_Hawk_DOOH_Static_720x360_5/9/2025" at bounding box center [408, 92] width 334 height 26
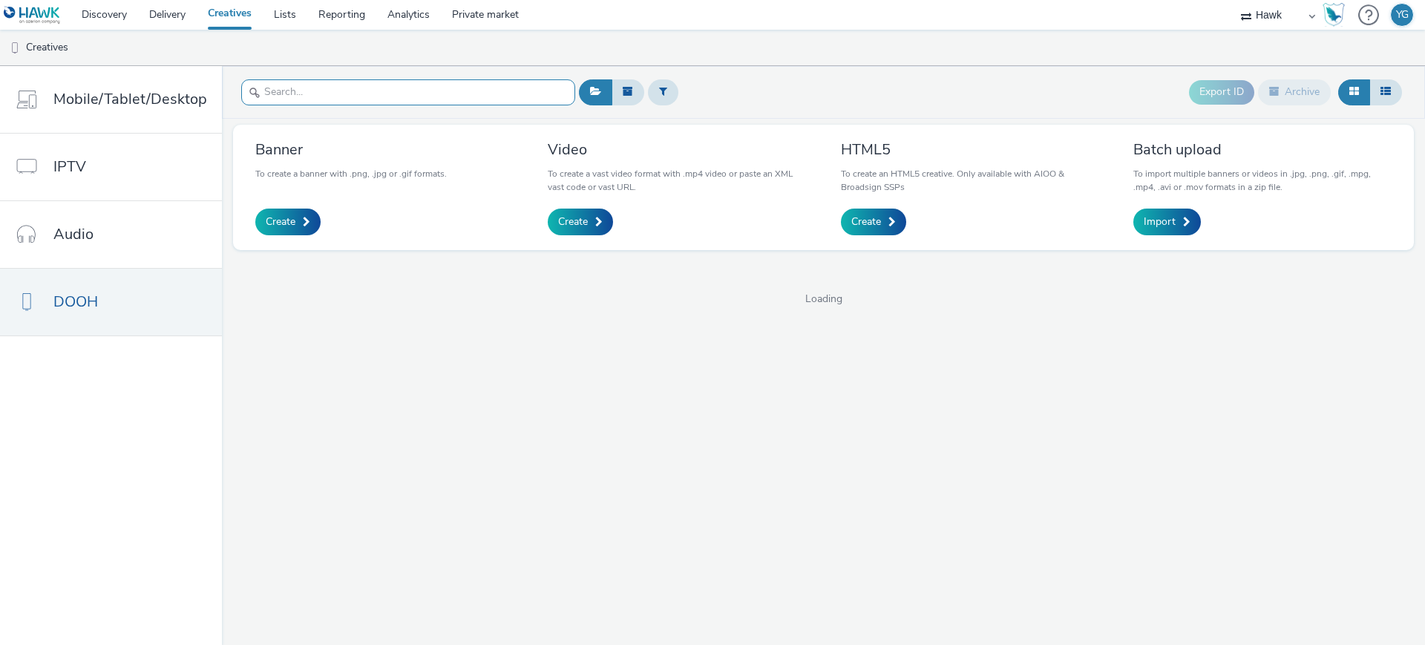
paste input "UK_Bewonder_Caledonia Park_Hawk_DOOH_Static_720x360_5/9/2025"
type input "UK_Bewonder_Caledonia Park_Hawk_DOOH_Static_720x"
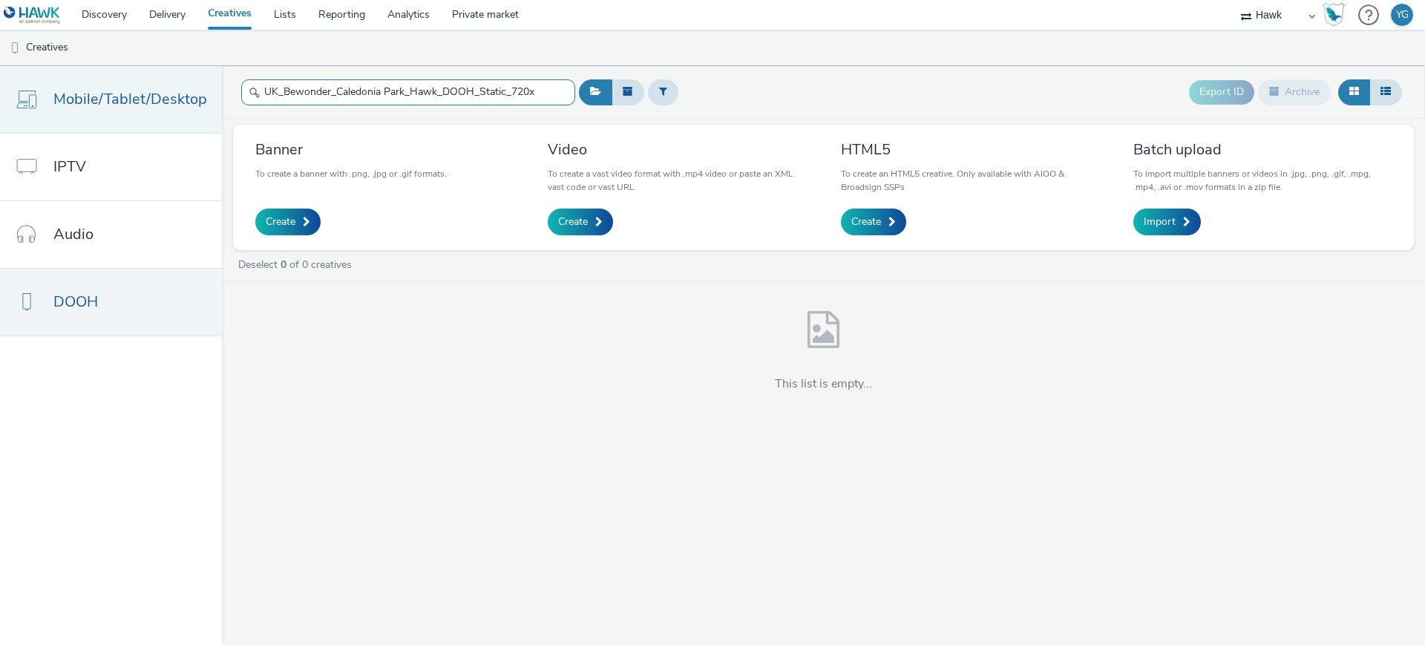
drag, startPoint x: 556, startPoint y: 93, endPoint x: 6, endPoint y: 93, distance: 550.1
click at [6, 93] on div "Mobile/Tablet/Desktop IPTV Audio DOOH UK_Bewonder_Caledonia Park_Hawk_DOOH_Stat…" at bounding box center [712, 355] width 1425 height 579
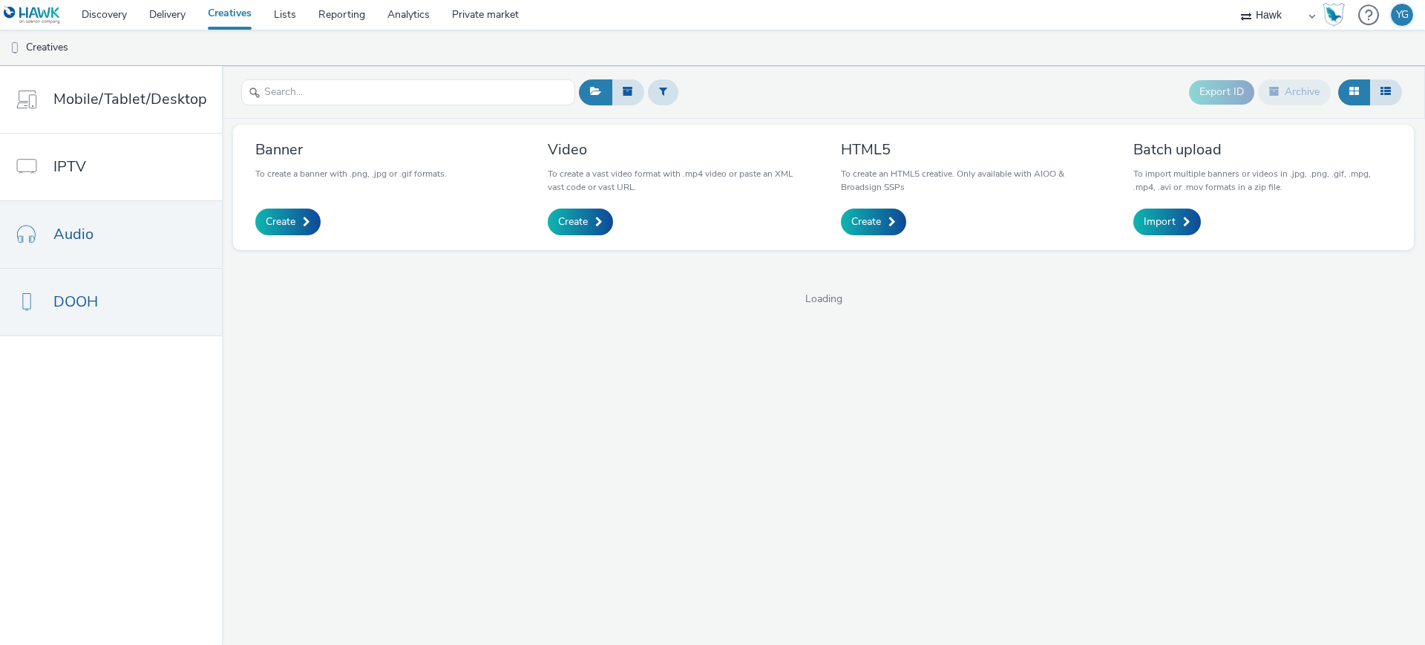
click at [67, 232] on span "Audio" at bounding box center [73, 234] width 40 height 22
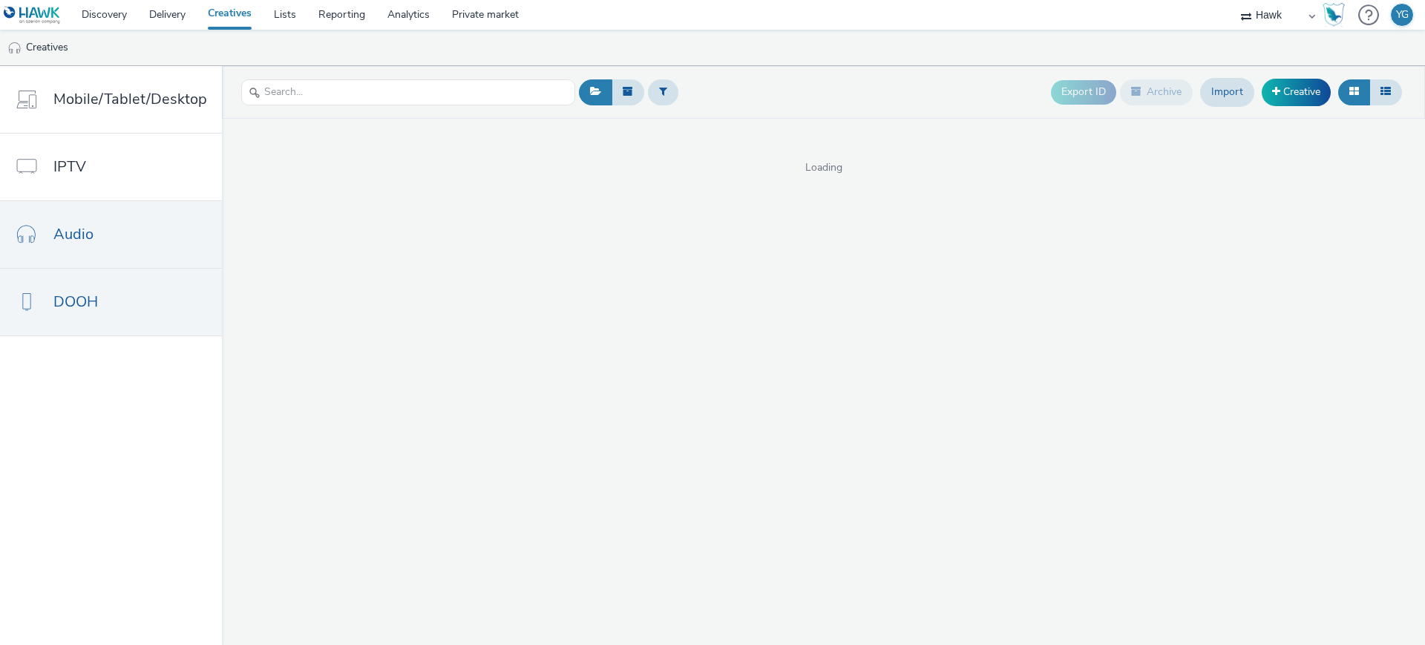
click at [67, 289] on link "DOOH" at bounding box center [111, 302] width 222 height 67
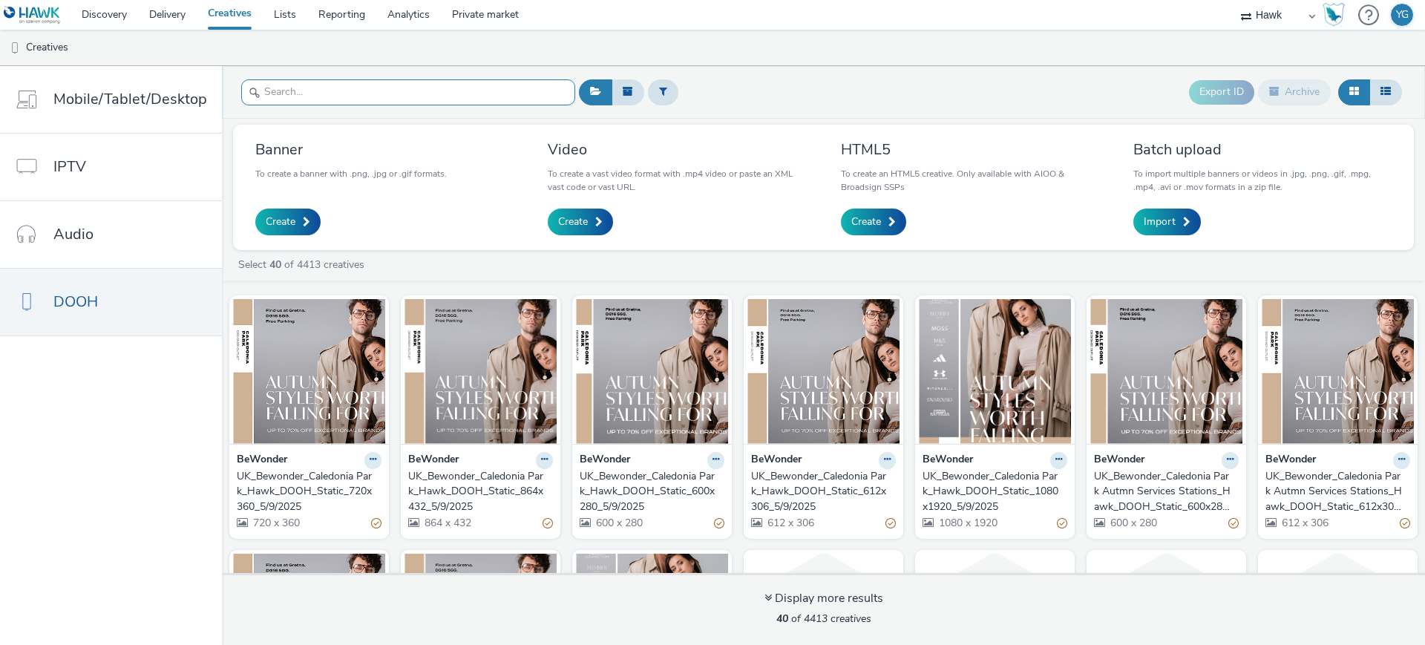
click at [415, 97] on input "text" at bounding box center [408, 92] width 334 height 26
paste input "UK_Bewonder_Caledonia Park_Hawk_DOOH_Static_612x306_5/9/2025"
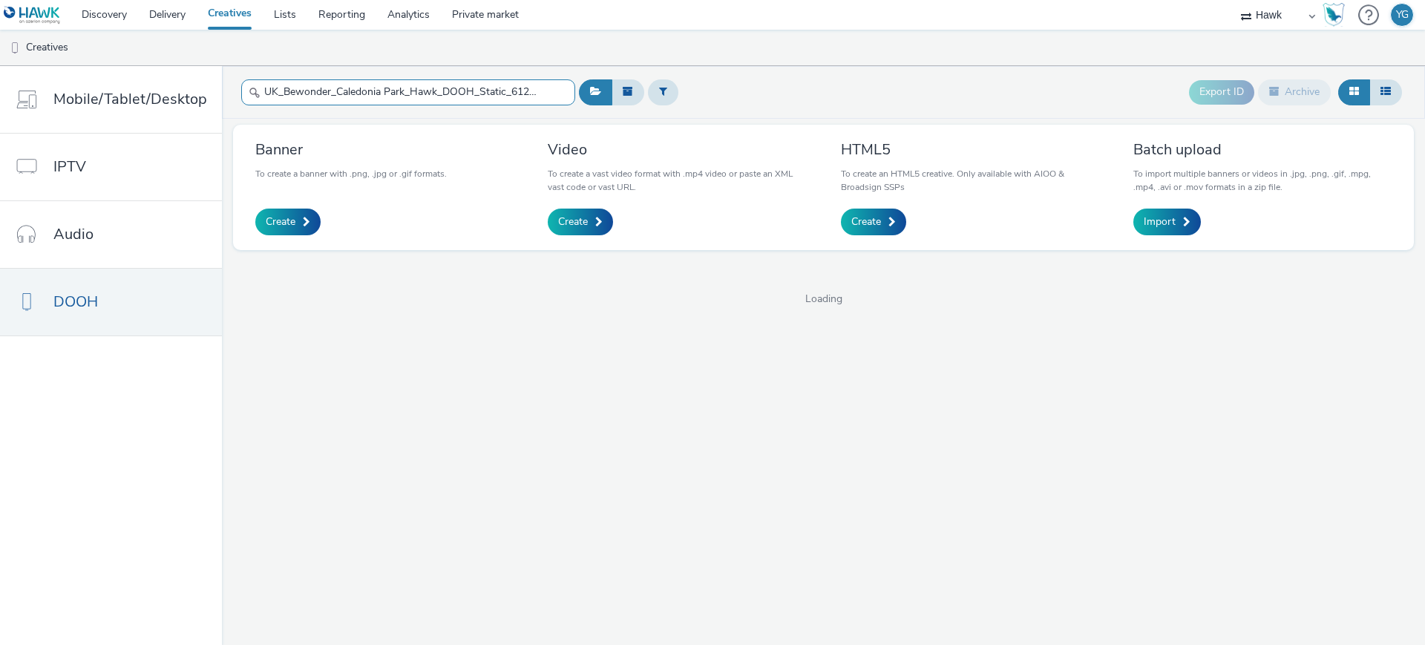
scroll to position [0, 65]
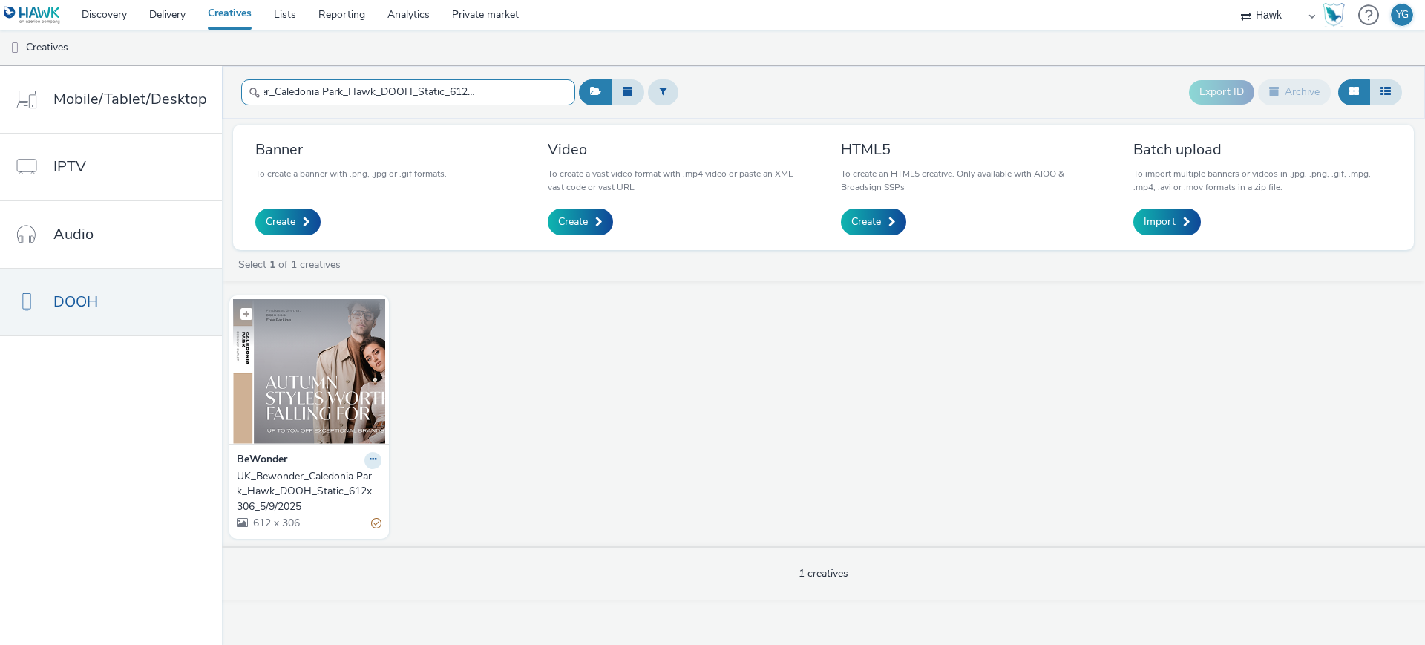
type input "UK_Bewonder_Caledonia Park_Hawk_DOOH_Static_612x306_5/9/2025"
click at [348, 383] on img at bounding box center [309, 371] width 152 height 145
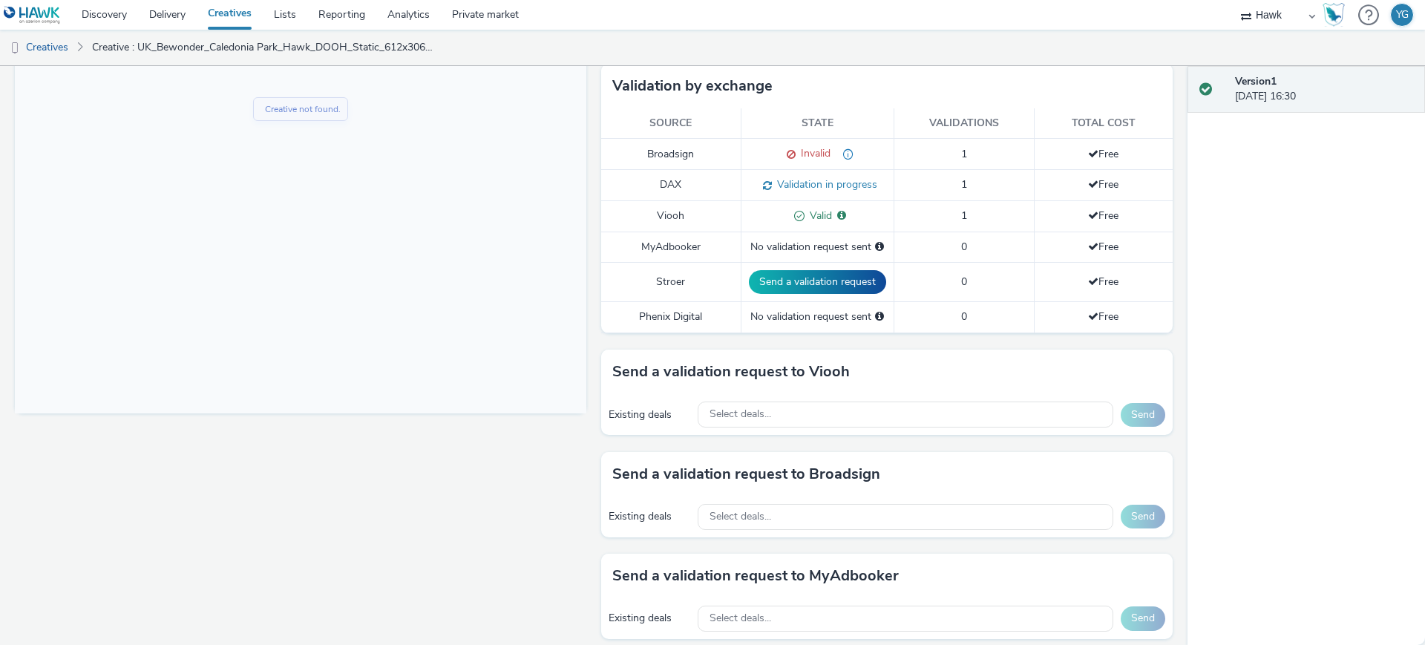
scroll to position [570, 0]
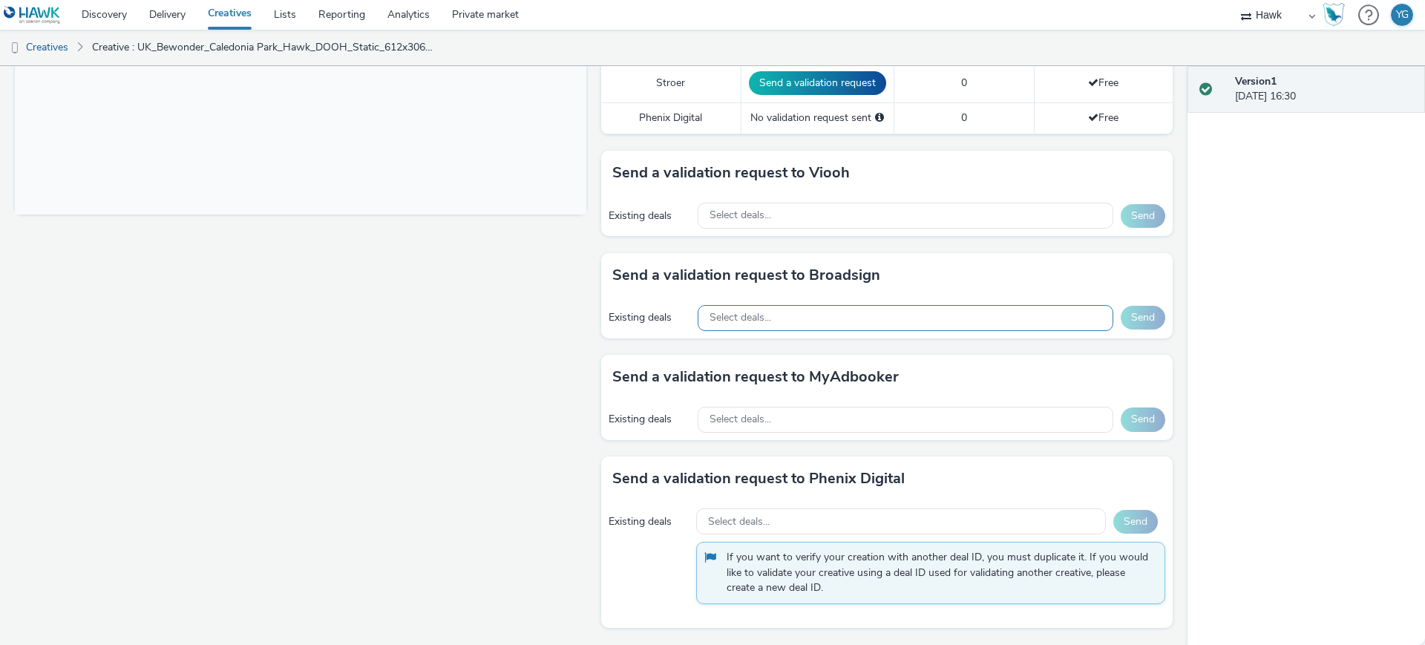
click at [898, 318] on div "Select deals..." at bounding box center [906, 318] width 416 height 26
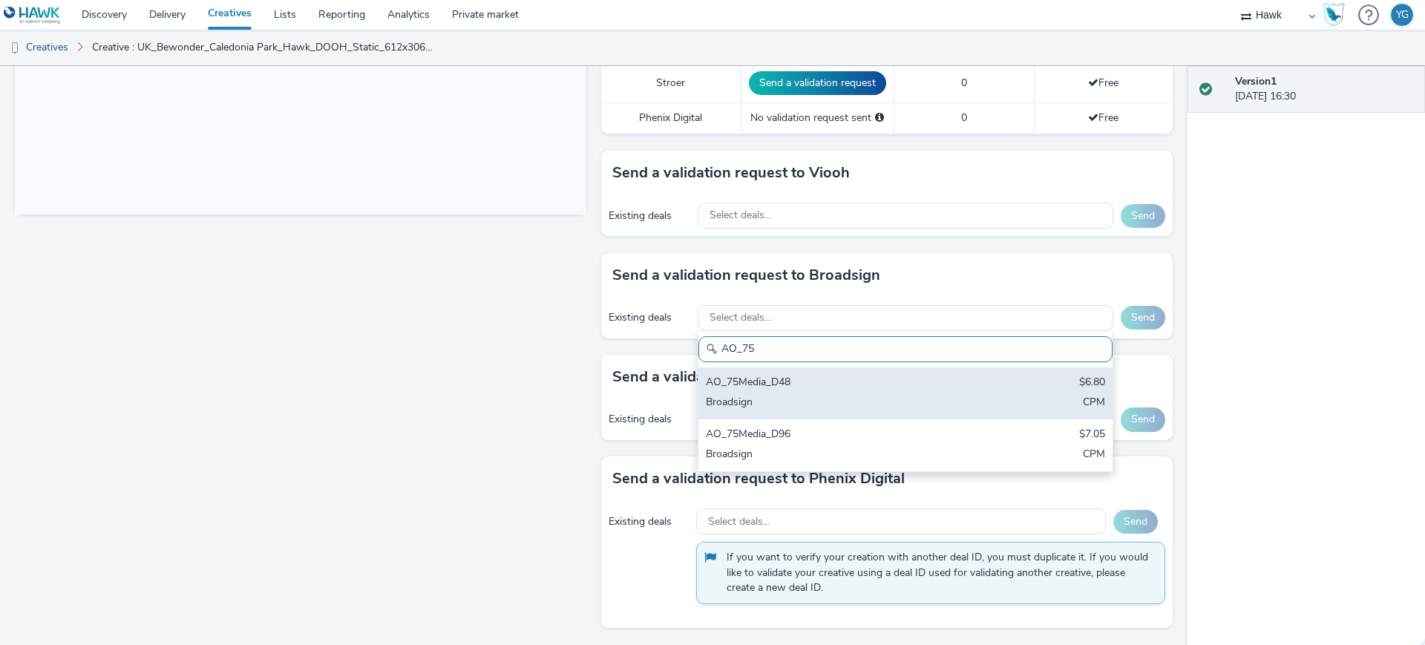
type input "AO_75"
click at [874, 395] on div "Broadsign" at bounding box center [838, 403] width 264 height 17
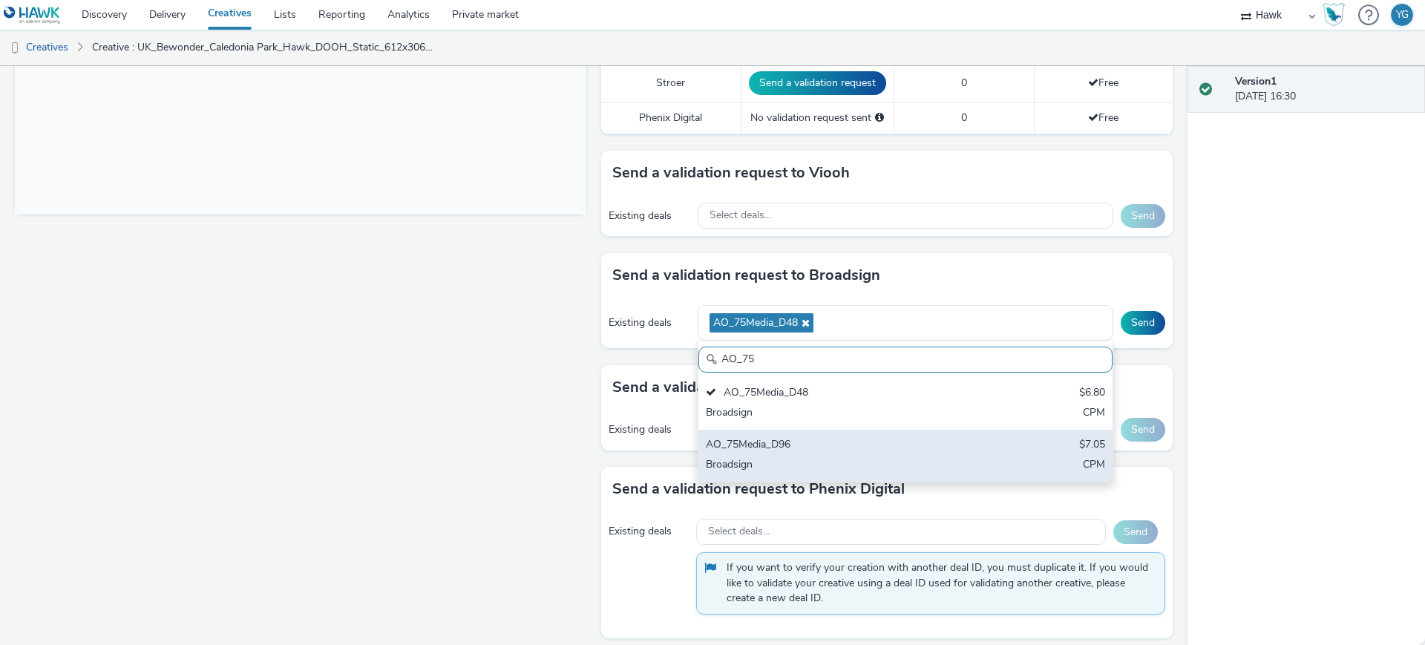
click at [857, 452] on div "AO_75Media_D96" at bounding box center [838, 445] width 264 height 17
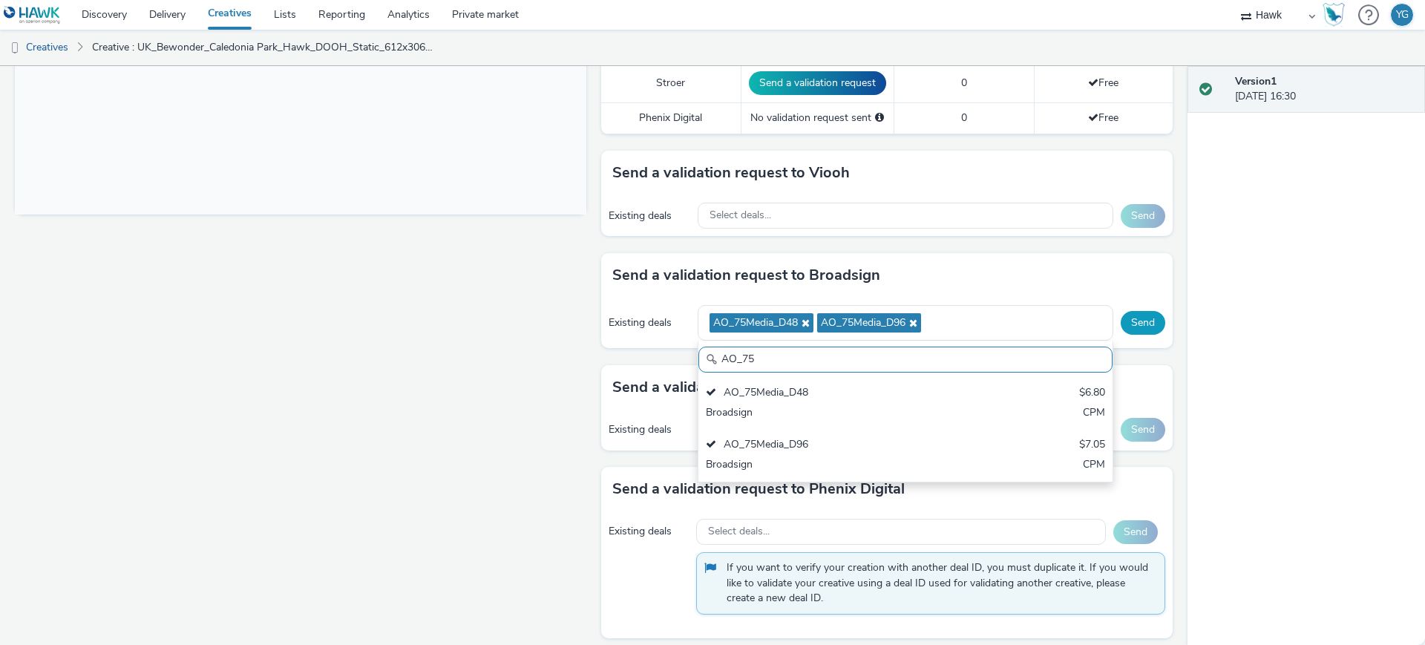
click at [1125, 319] on button "Send" at bounding box center [1143, 323] width 45 height 24
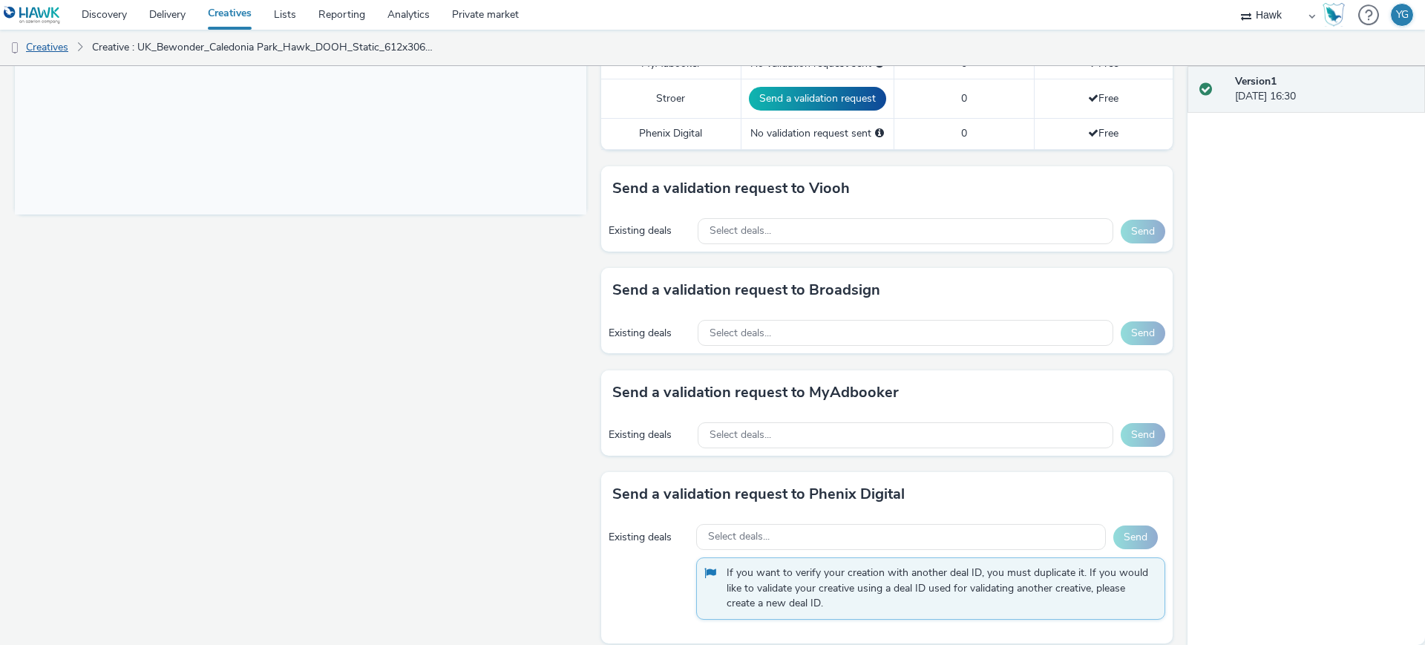
click at [60, 46] on link "Creatives" at bounding box center [38, 48] width 76 height 36
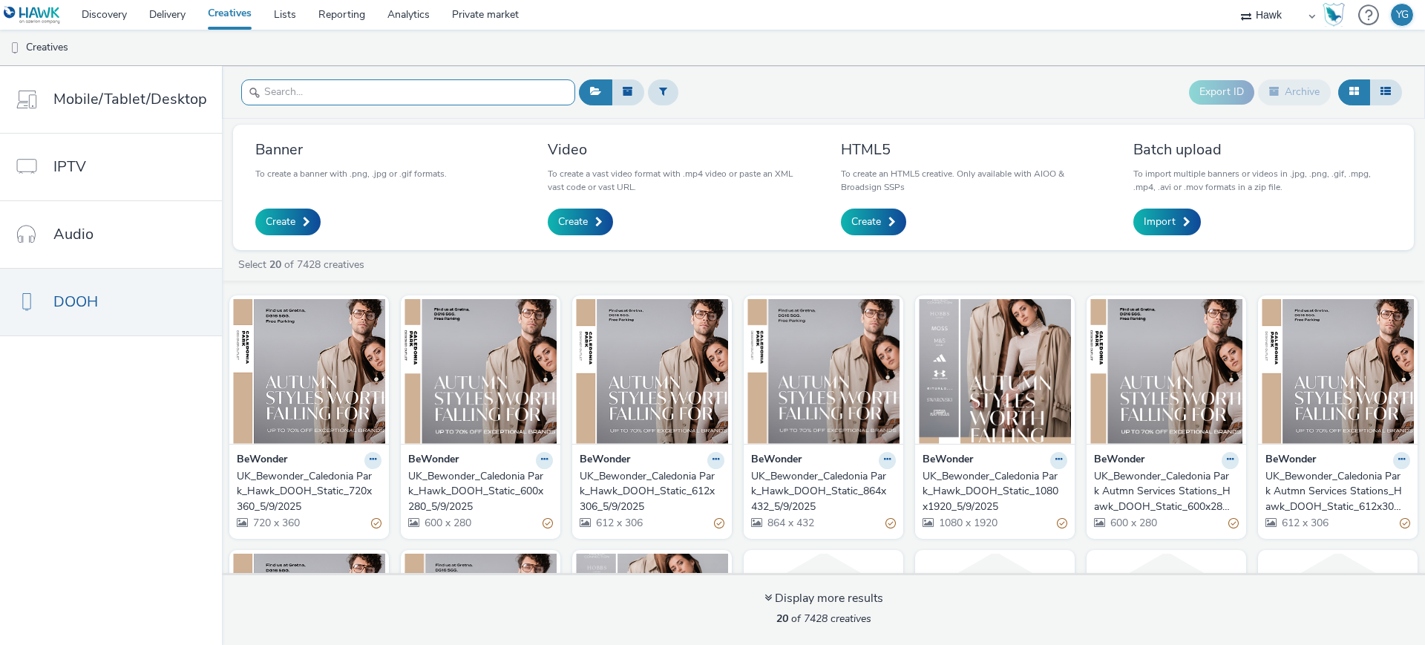
click at [388, 90] on input "text" at bounding box center [408, 92] width 334 height 26
paste input "UK_Bewonder_Caledonia Park_Hawk_DOOH_Static_720x360_5/9/2025 0%"
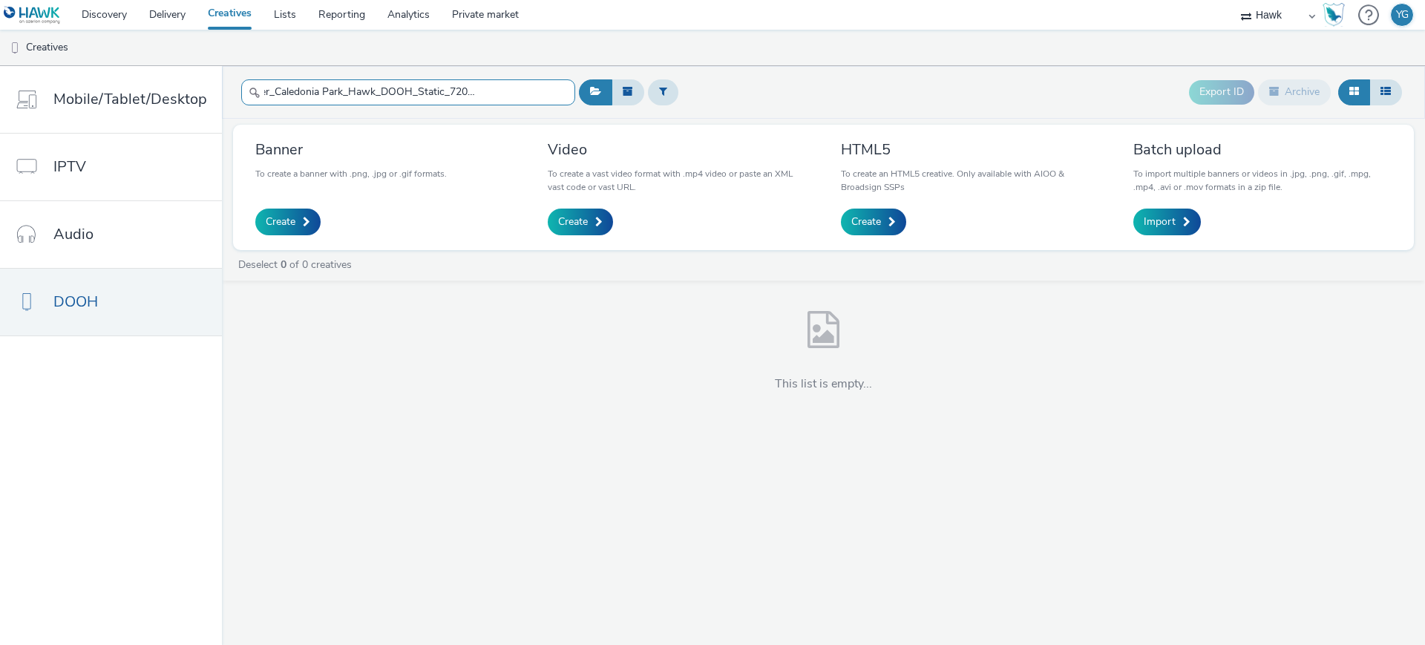
scroll to position [0, 66]
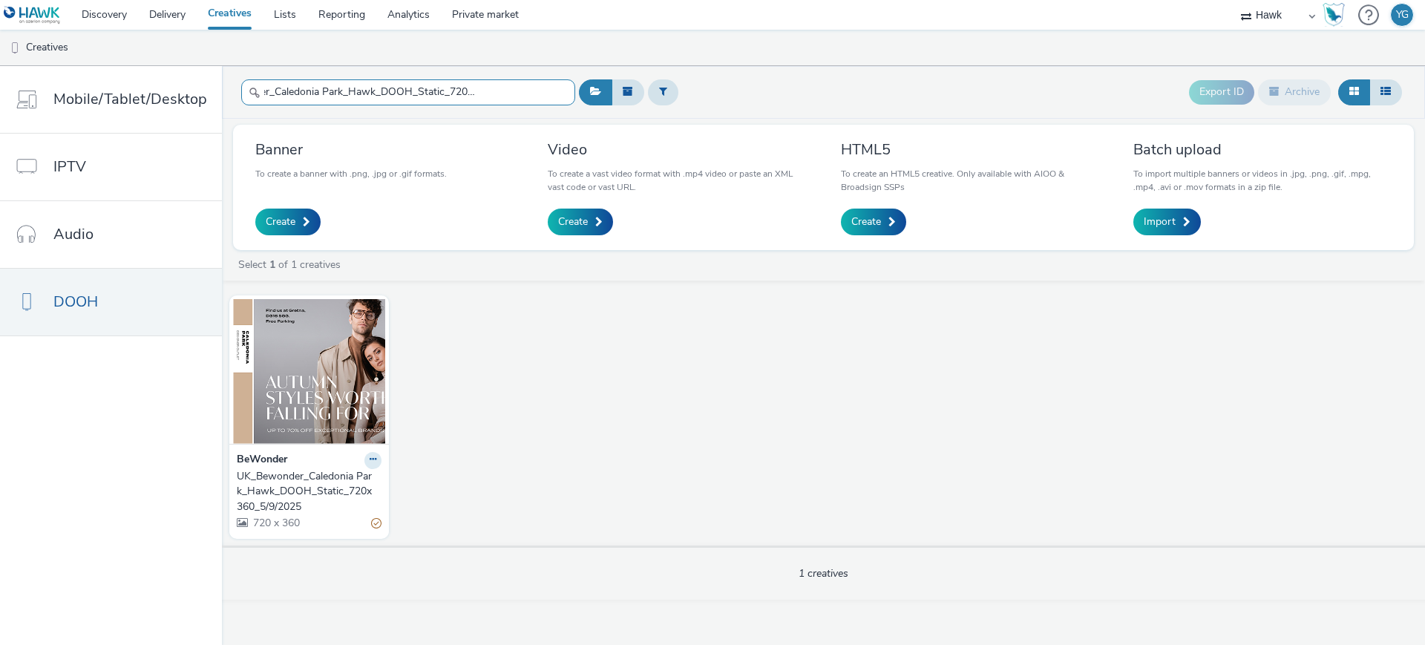
type input "UK_Bewonder_Caledonia Park_Hawk_DOOH_Static_720x360_5/9/2025"
click at [301, 470] on div "UK_Bewonder_Caledonia Park_Hawk_DOOH_Static_720x360_5/9/2025" at bounding box center [306, 491] width 139 height 45
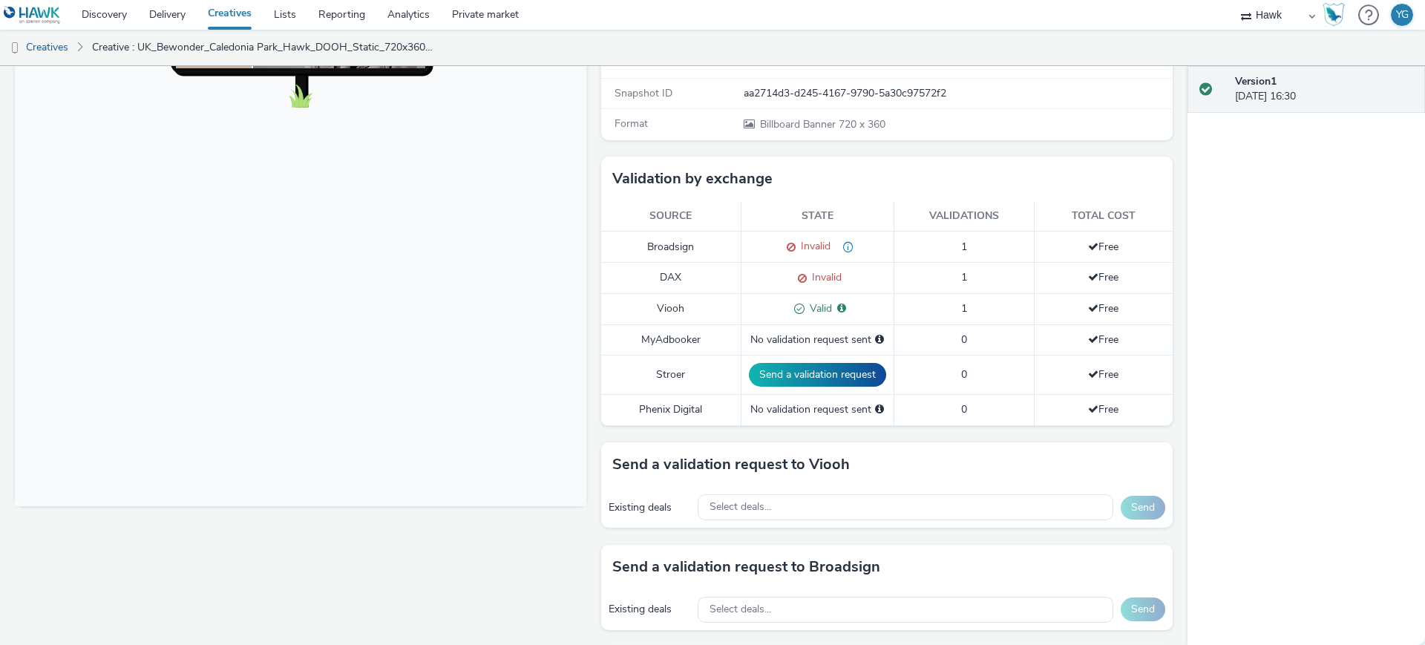
scroll to position [570, 0]
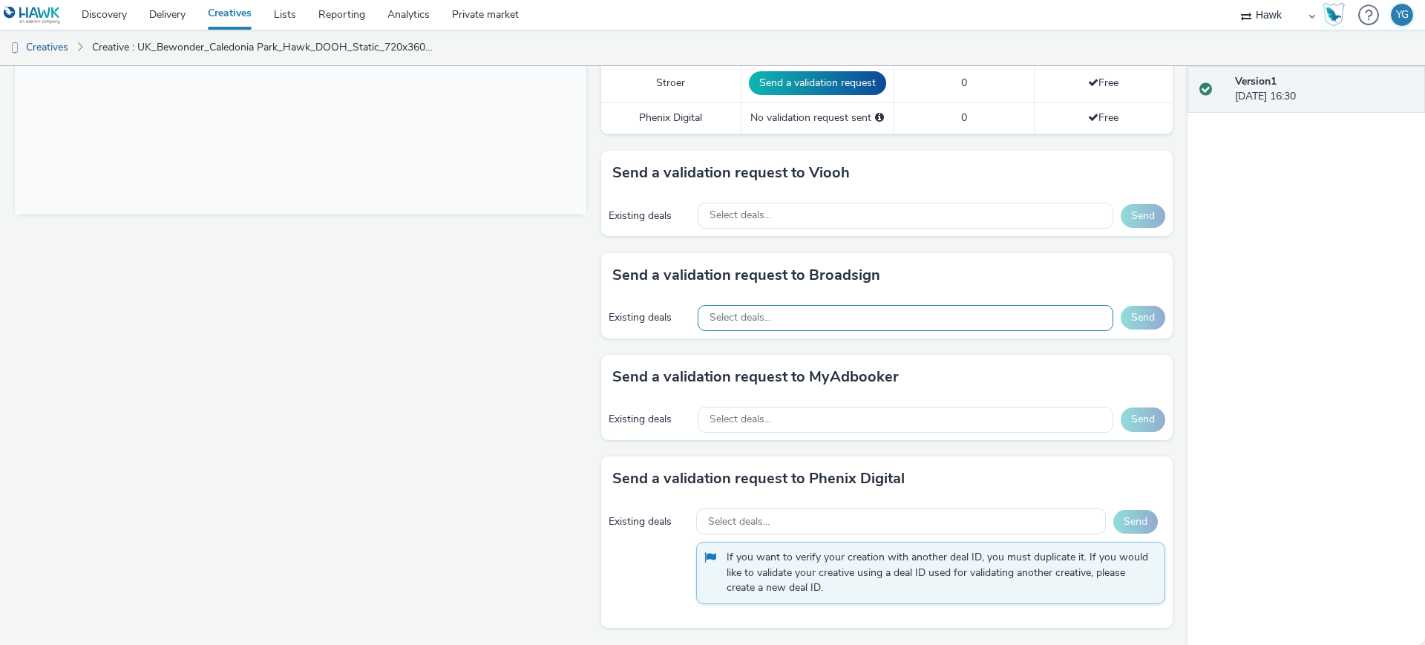
click at [818, 314] on div "Select deals..." at bounding box center [906, 318] width 416 height 26
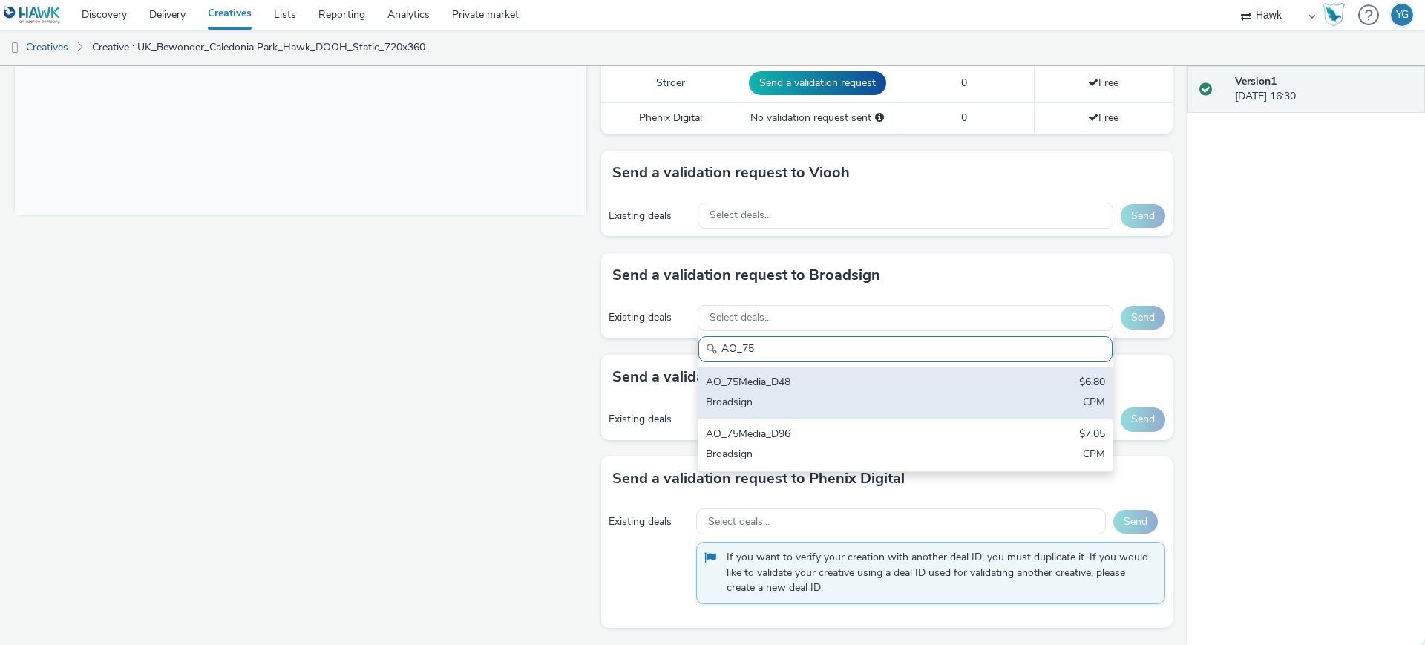
type input "AO_75"
click at [811, 382] on div "AO_75Media_D48" at bounding box center [838, 383] width 264 height 17
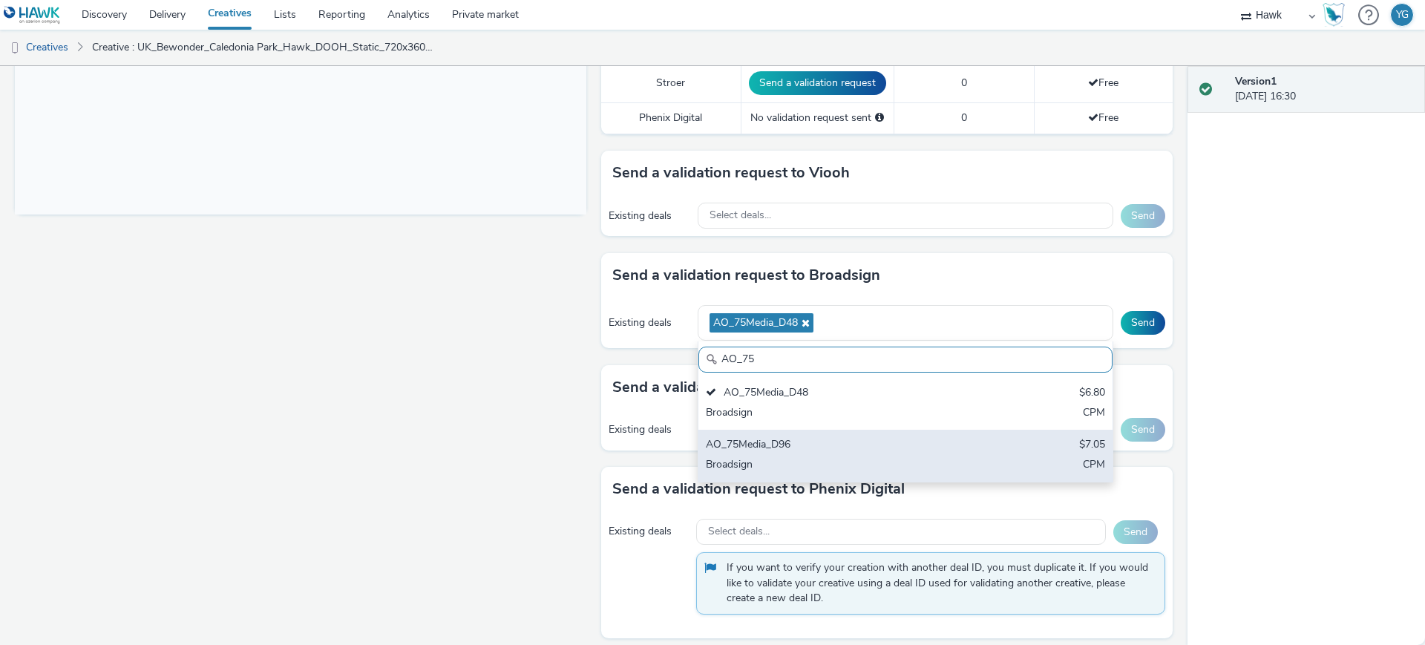
click at [808, 460] on div "Broadsign" at bounding box center [838, 465] width 264 height 17
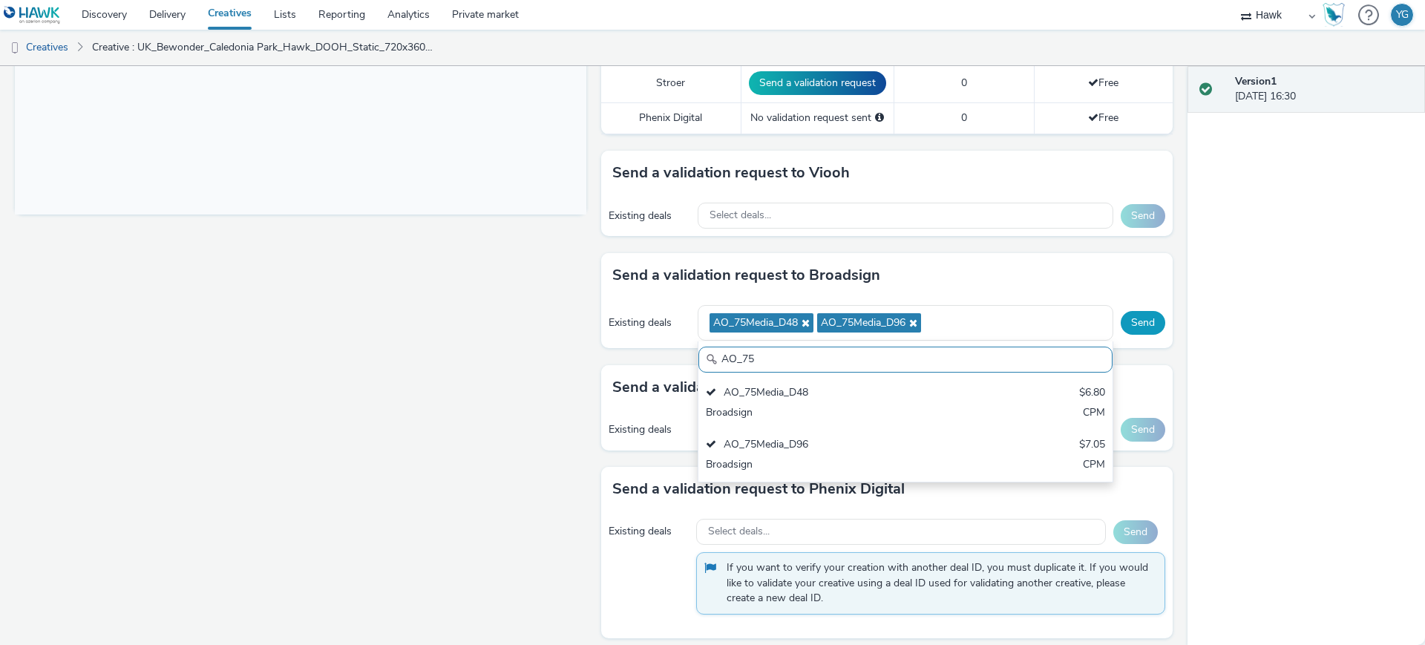
click at [1138, 325] on button "Send" at bounding box center [1143, 323] width 45 height 24
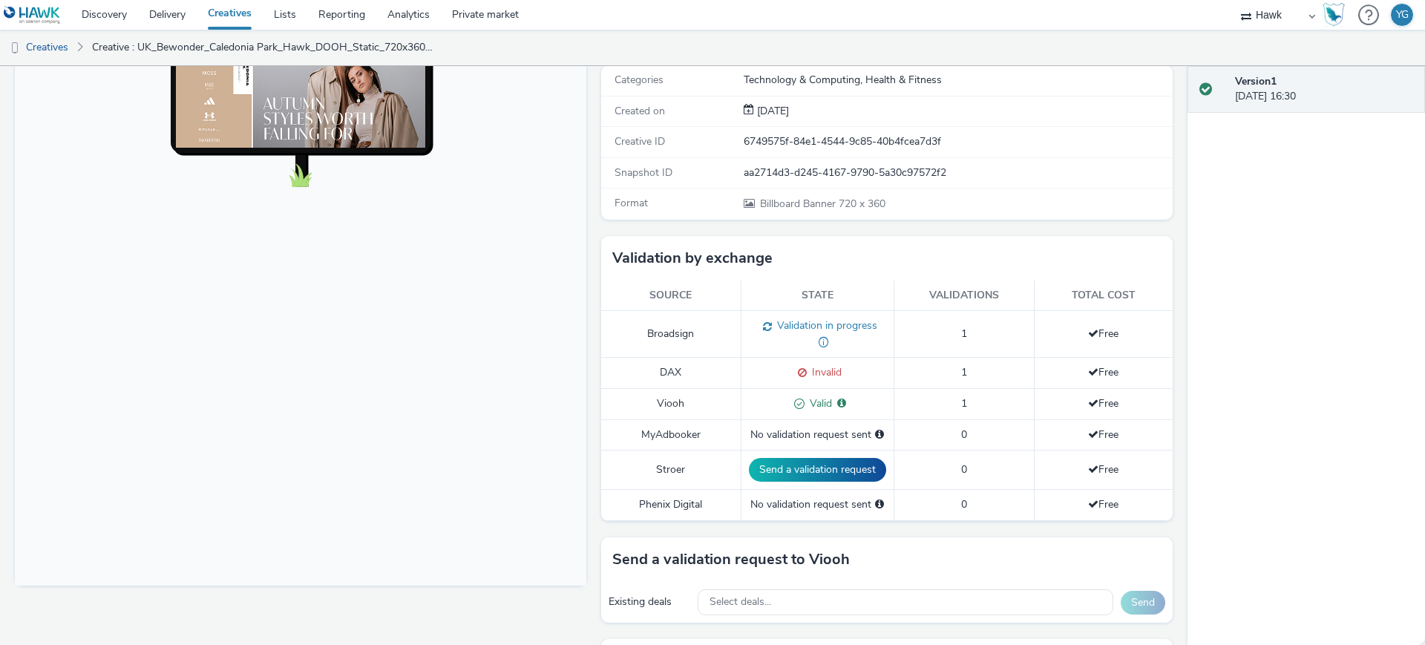
scroll to position [0, 0]
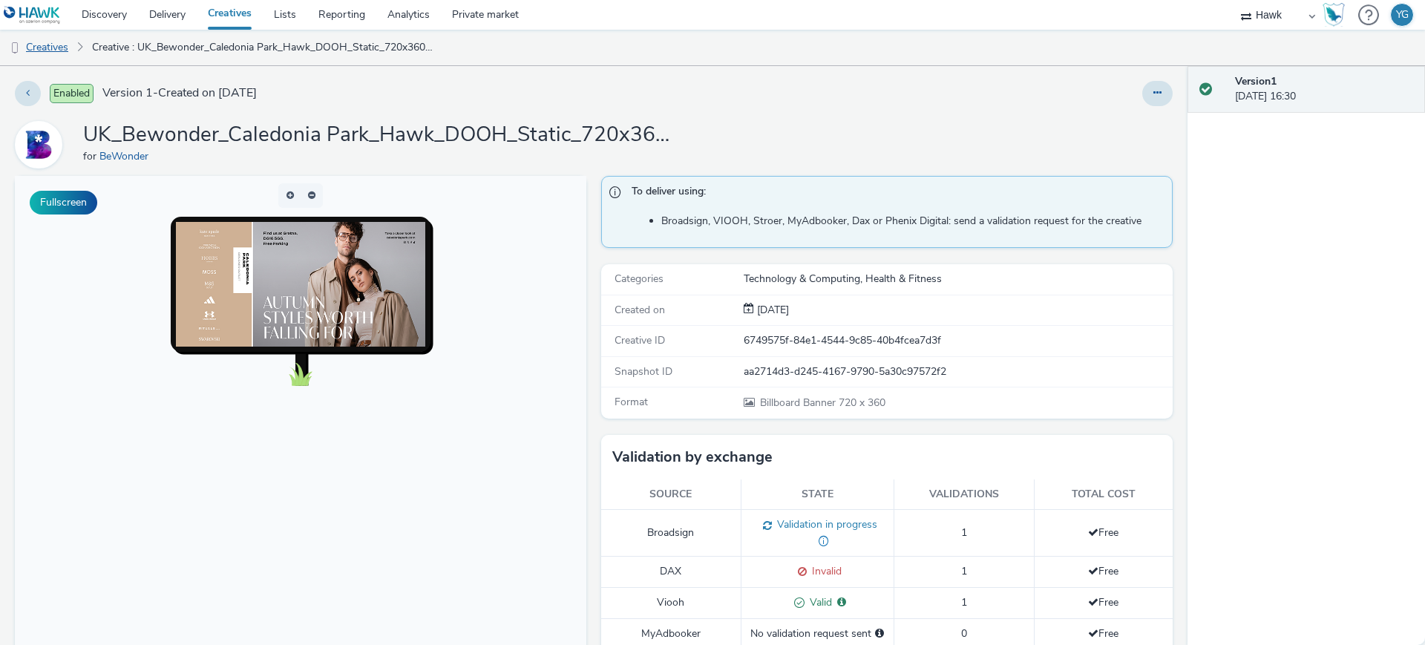
click at [65, 42] on link "Creatives" at bounding box center [38, 48] width 76 height 36
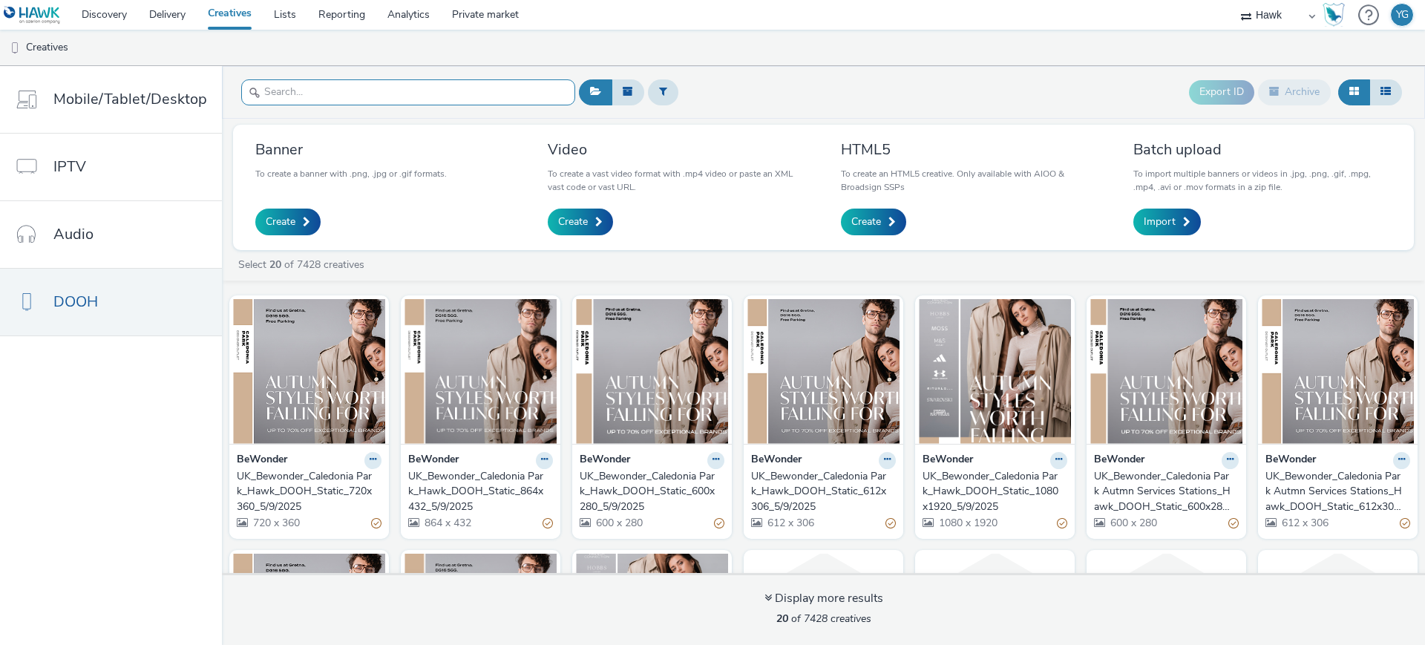
click at [412, 90] on input "text" at bounding box center [408, 92] width 334 height 26
paste input "UK_Bewonder_Caledonia Park_Hawk_DOOH_Static_864x432_5/9/2025"
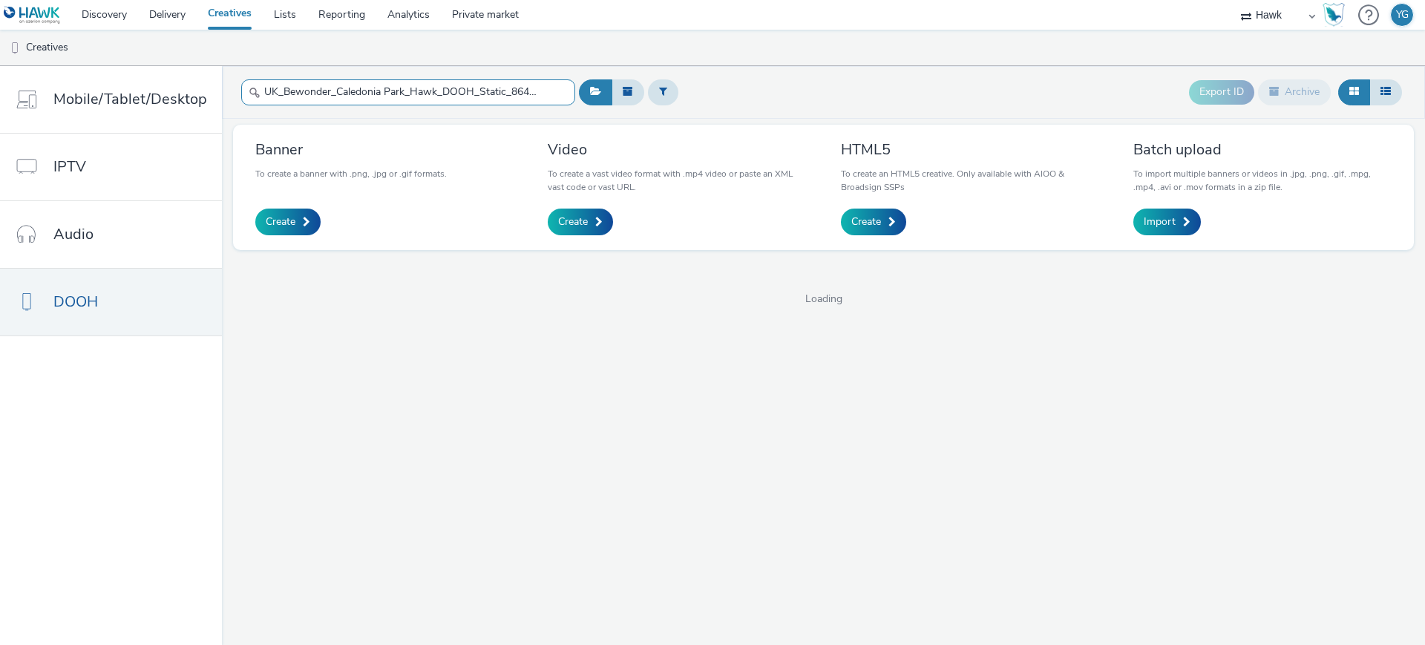
scroll to position [0, 65]
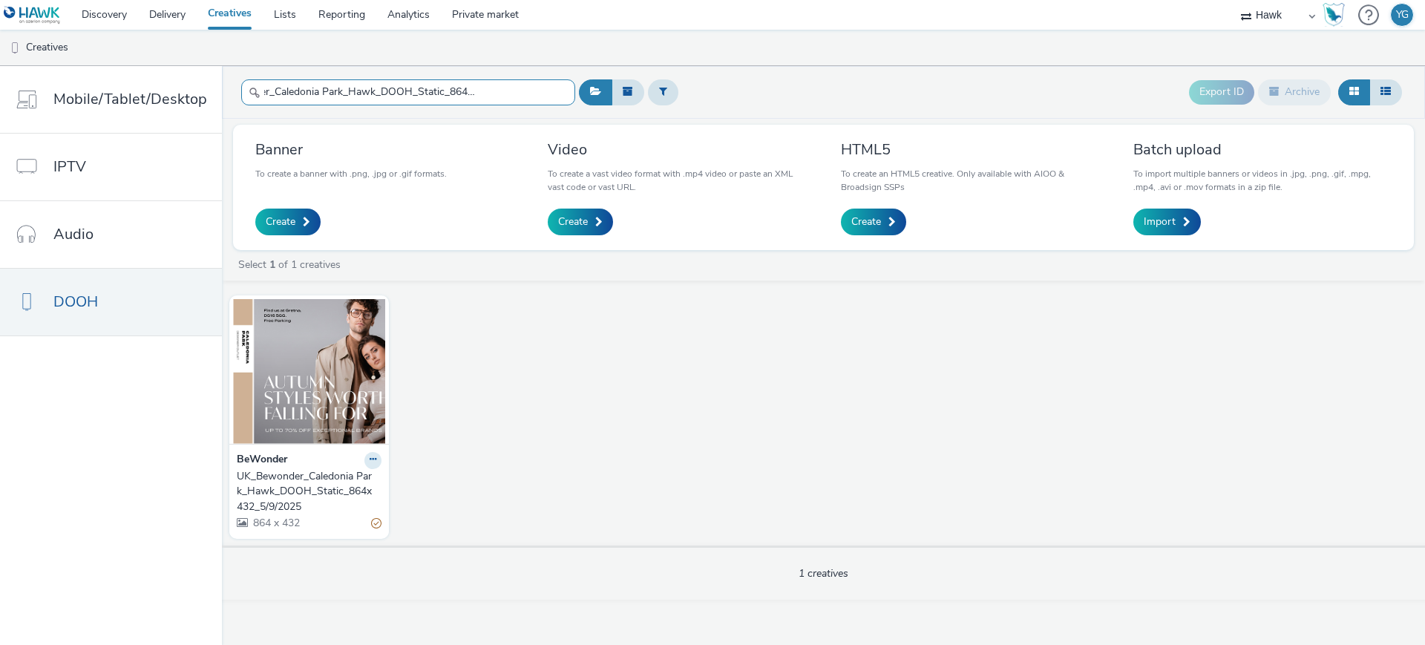
type input "UK_Bewonder_Caledonia Park_Hawk_DOOH_Static_864x432_5/9/2025"
click at [299, 492] on div "UK_Bewonder_Caledonia Park_Hawk_DOOH_Static_864x432_5/9/2025" at bounding box center [306, 491] width 139 height 45
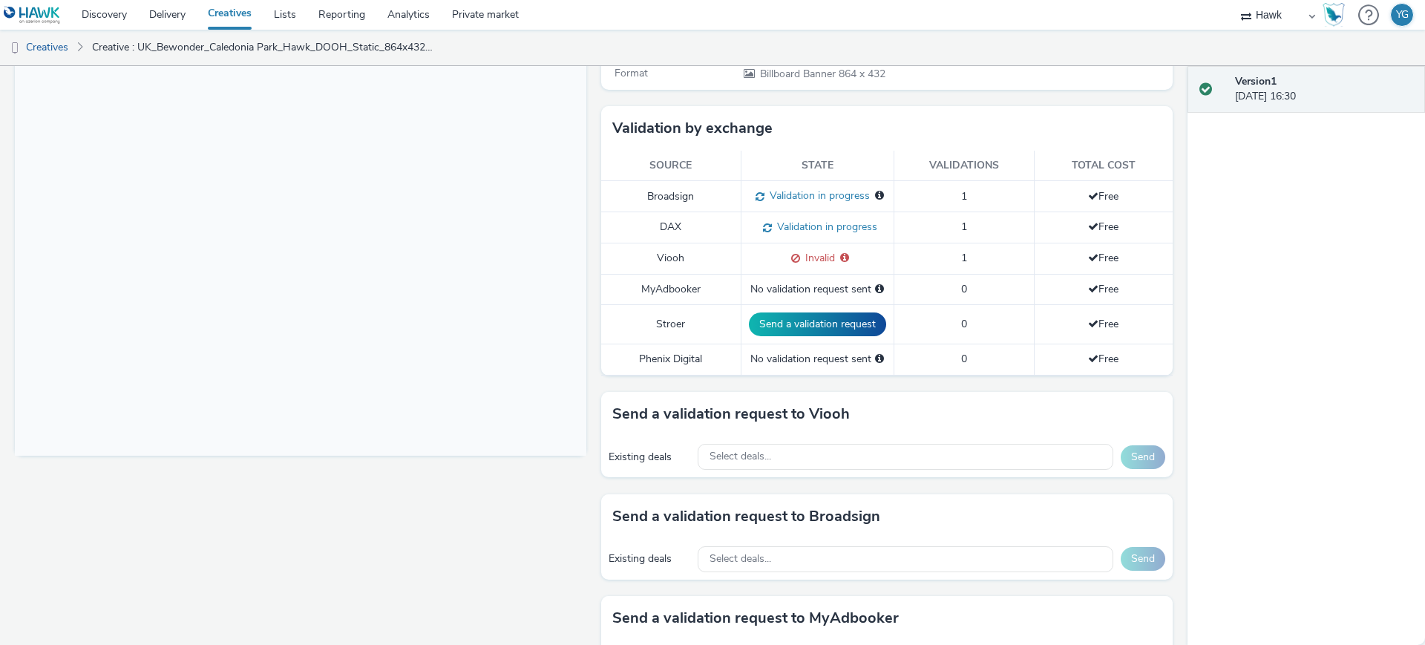
scroll to position [464, 0]
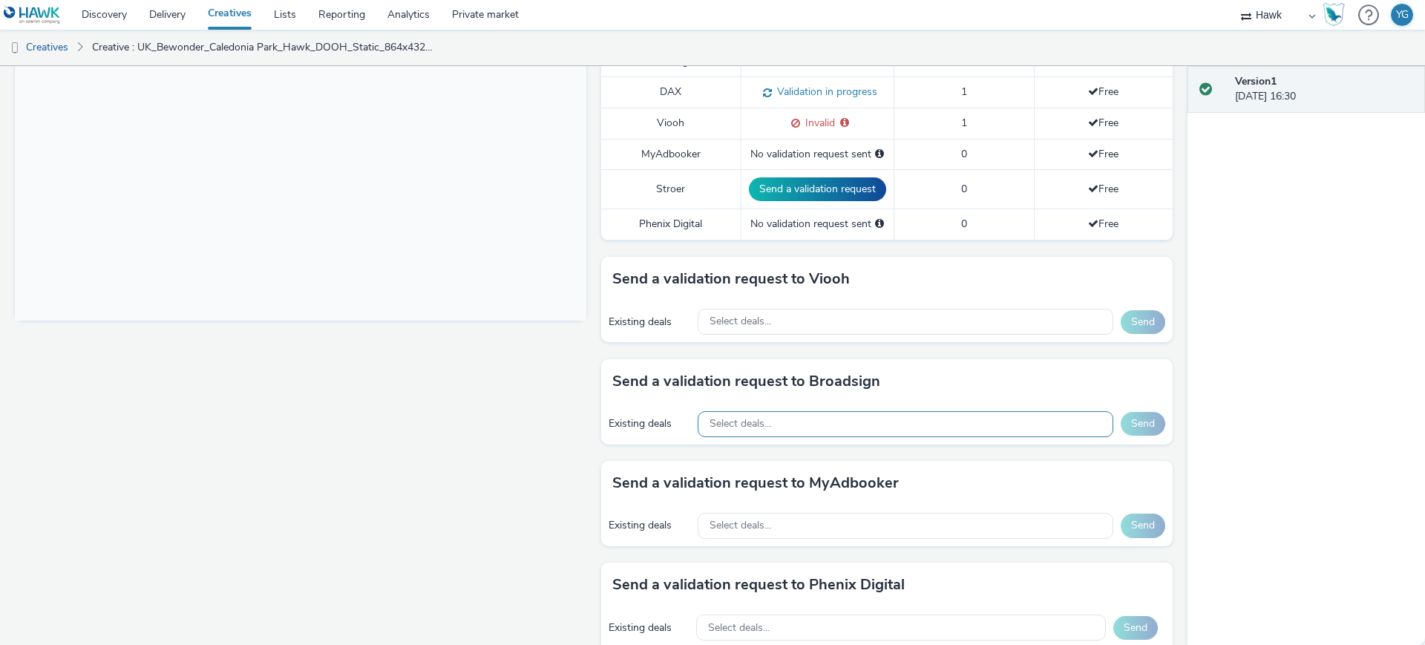
click at [800, 428] on div "Select deals..." at bounding box center [906, 424] width 416 height 26
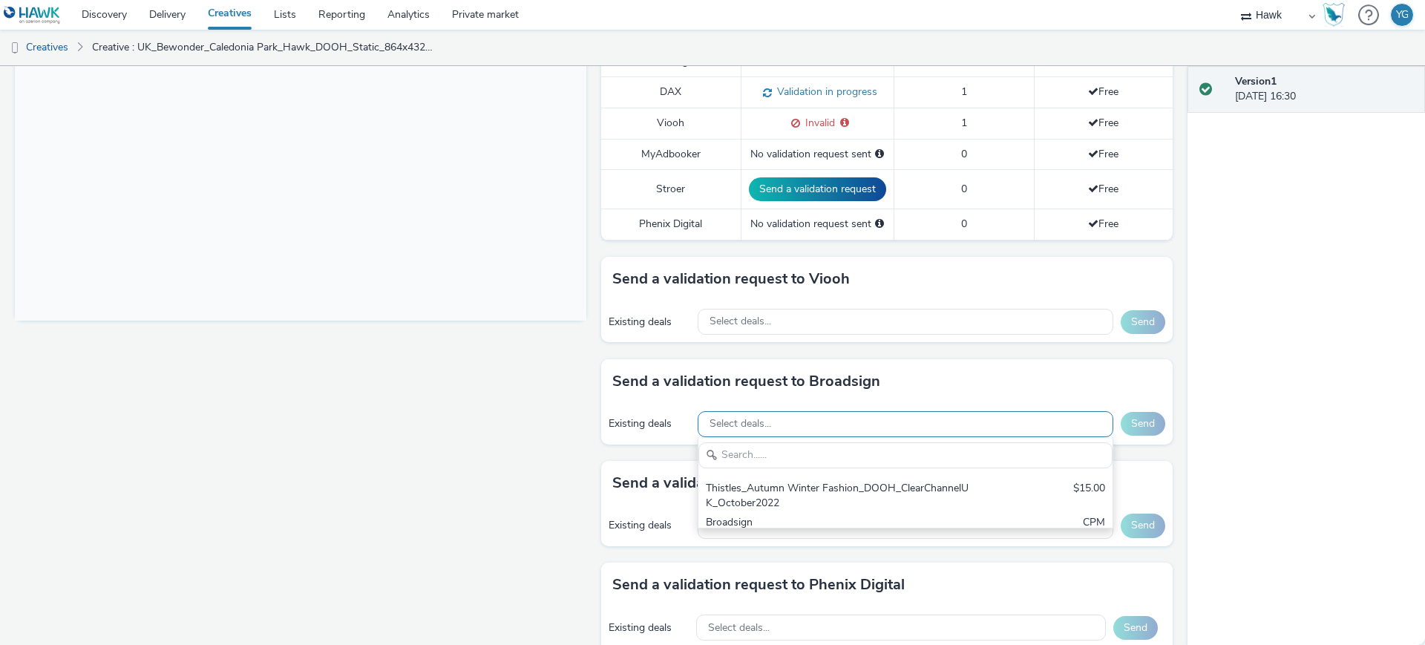
scroll to position [0, 0]
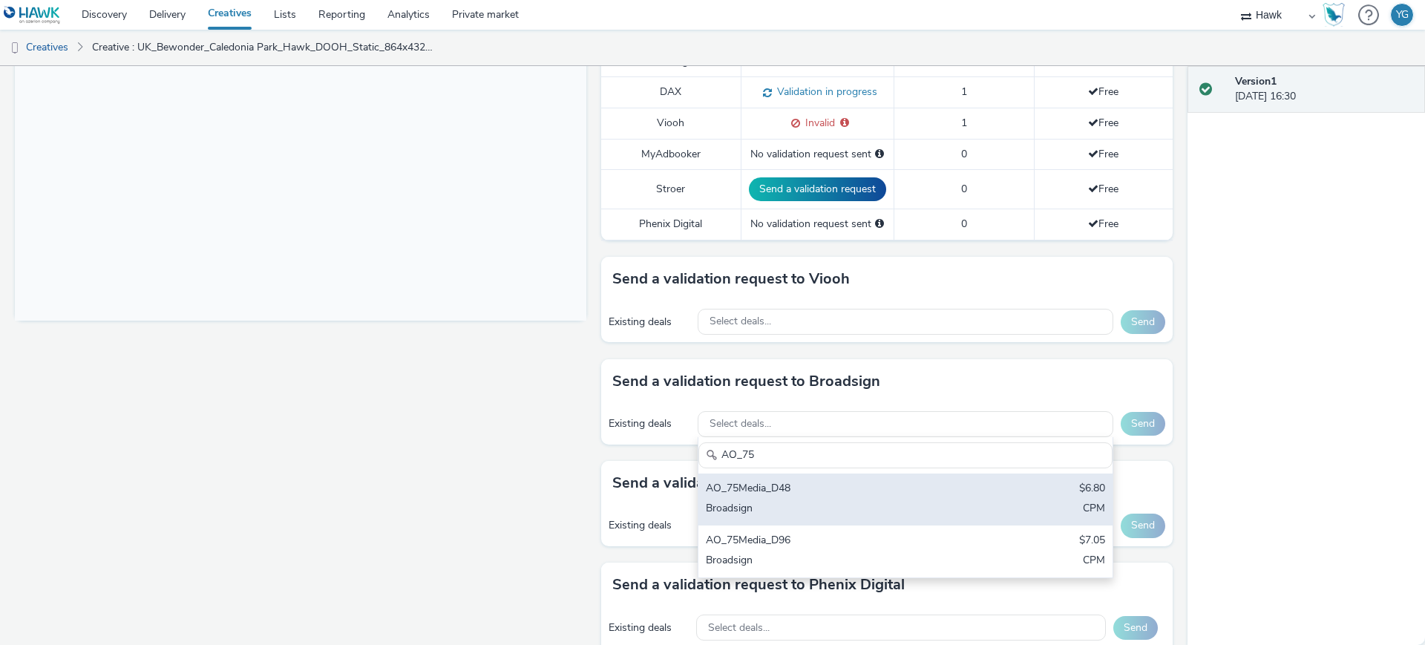
type input "AO_75"
click at [803, 492] on div "AO_75Media_D48" at bounding box center [838, 489] width 264 height 17
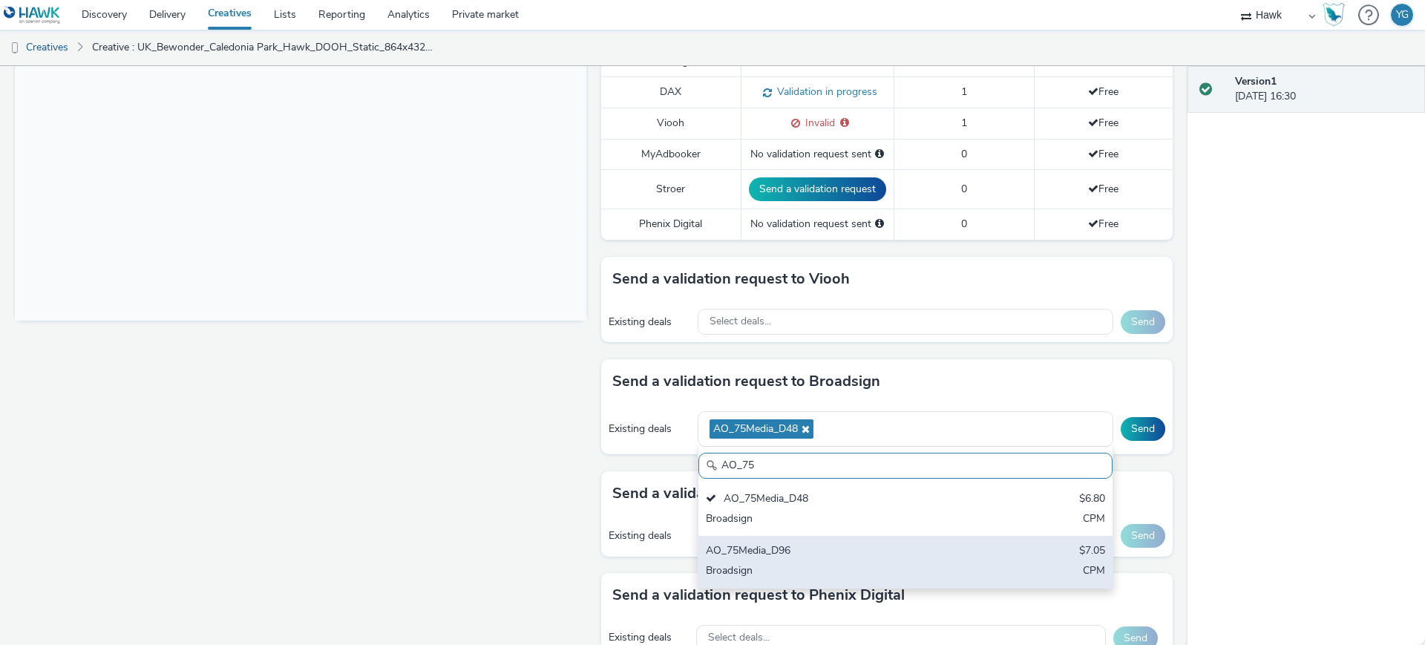
click at [803, 548] on div "AO_75Media_D96" at bounding box center [838, 551] width 264 height 17
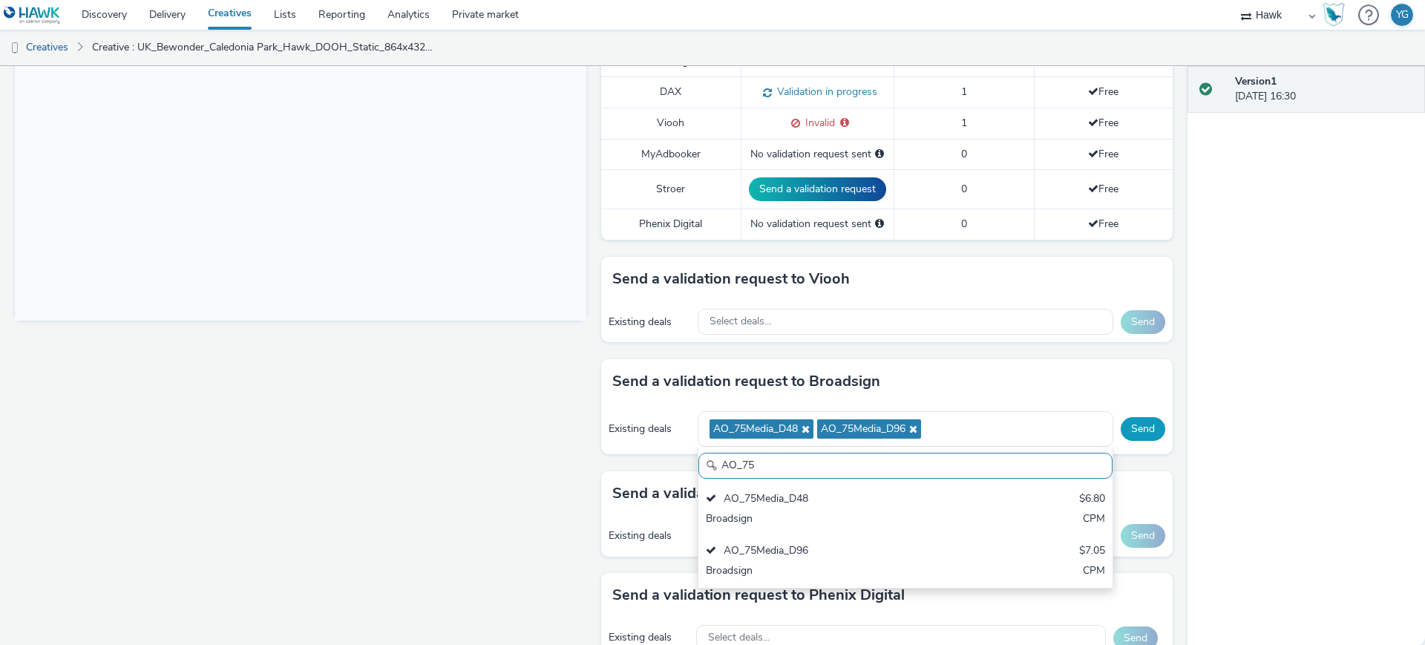
click at [1123, 434] on button "Send" at bounding box center [1143, 429] width 45 height 24
